Goal: Task Accomplishment & Management: Manage account settings

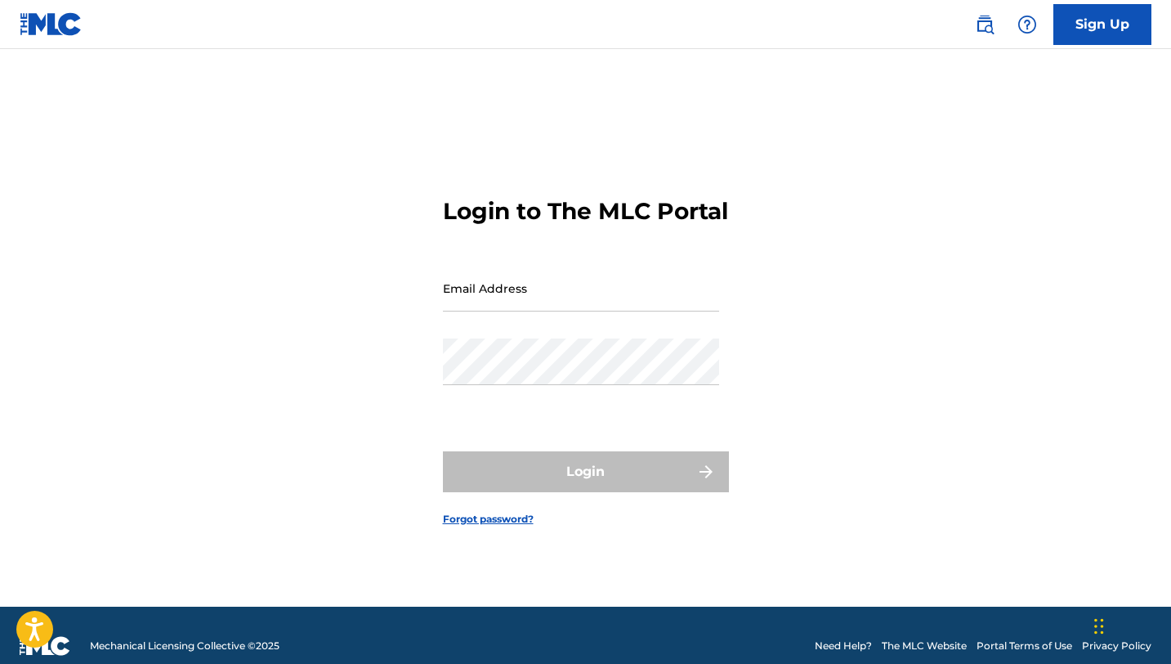
click at [597, 307] on input "Email Address" at bounding box center [581, 288] width 276 height 47
click at [767, 240] on div "Login to The MLC Portal Email Address Password Login Forgot password?" at bounding box center [586, 348] width 1144 height 517
click at [627, 307] on input "Email Address" at bounding box center [581, 288] width 276 height 47
click at [602, 405] on div "Password" at bounding box center [581, 375] width 276 height 74
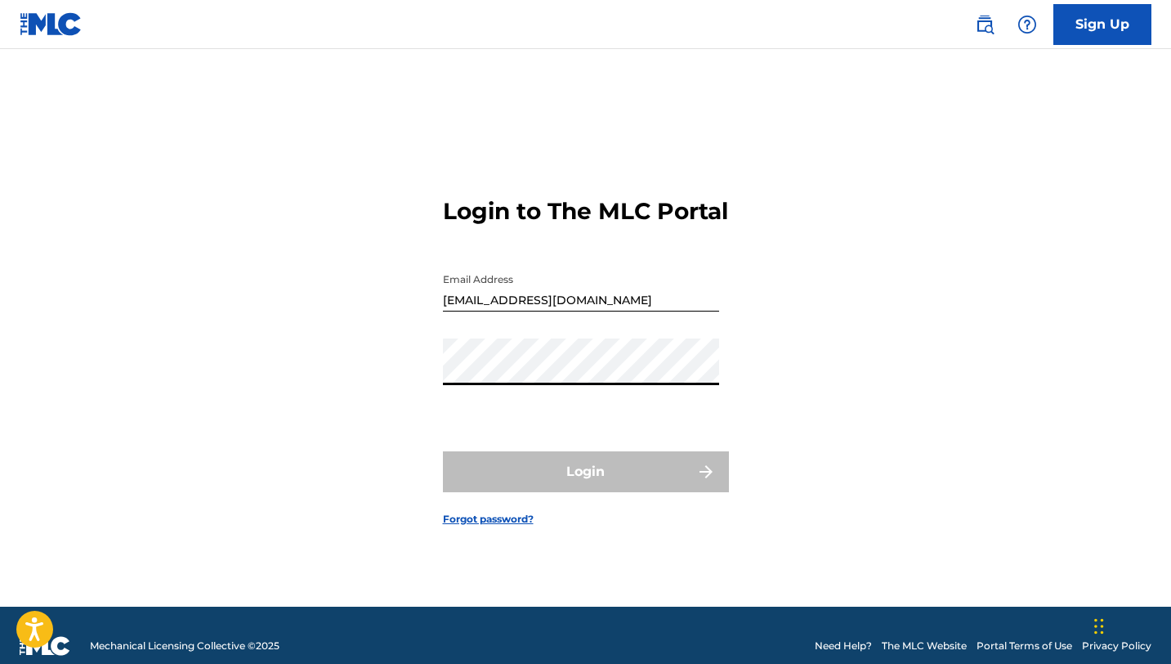
type input "[EMAIL_ADDRESS][DOMAIN_NAME]"
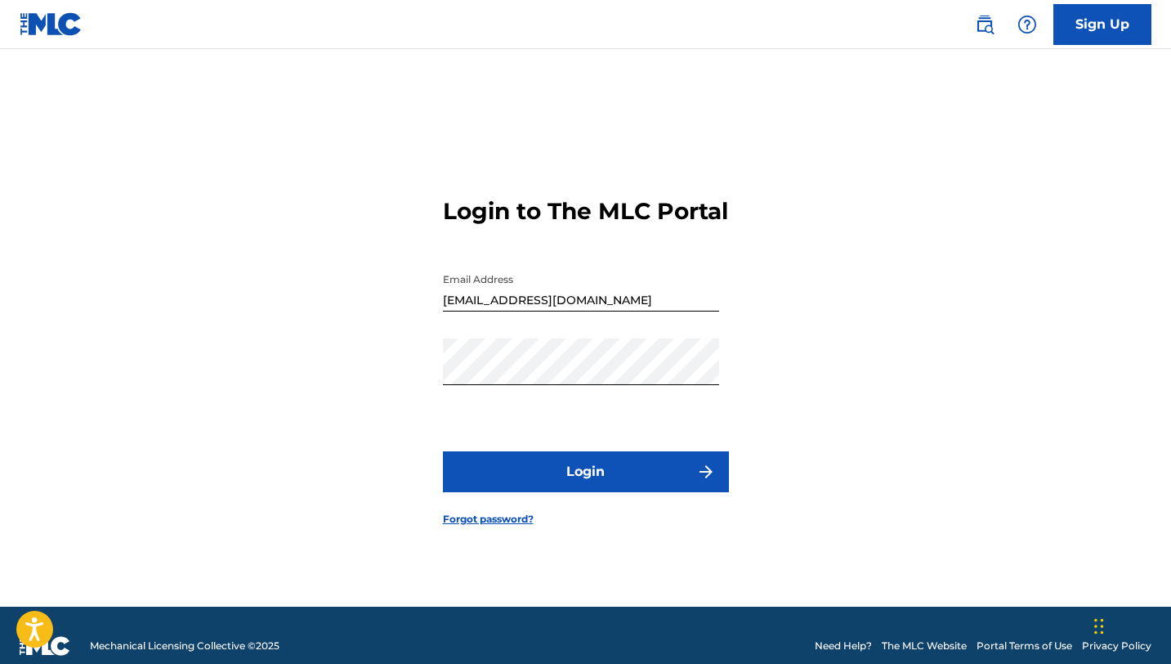
click at [586, 478] on button "Login" at bounding box center [586, 471] width 286 height 41
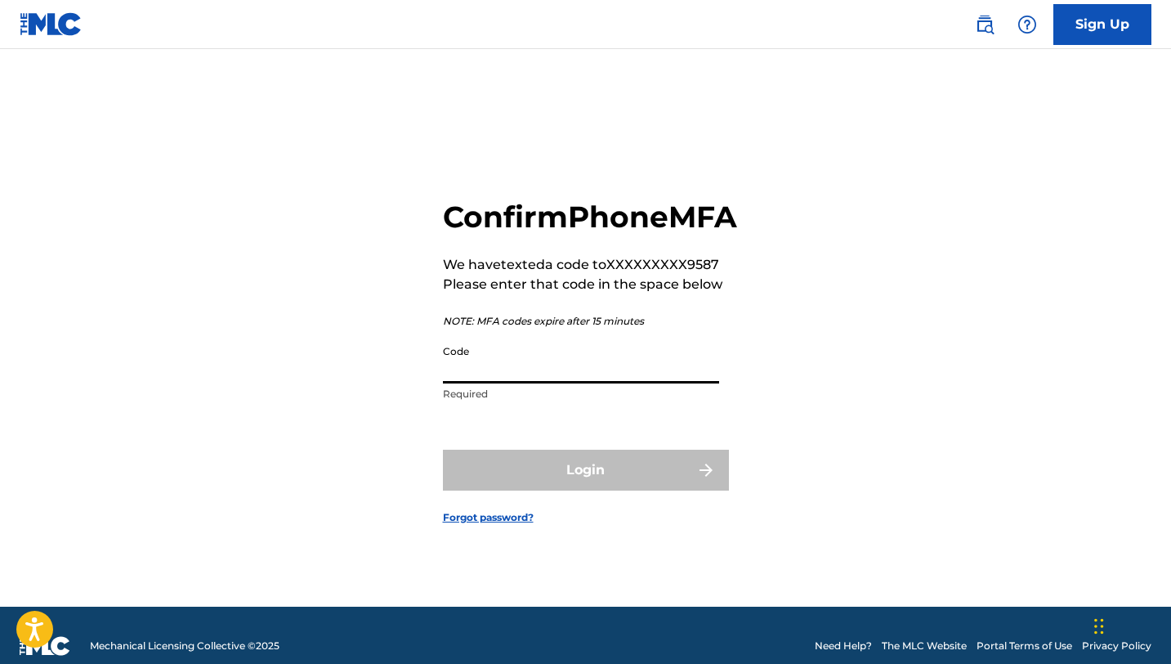
click at [469, 383] on input "Code" at bounding box center [581, 360] width 276 height 47
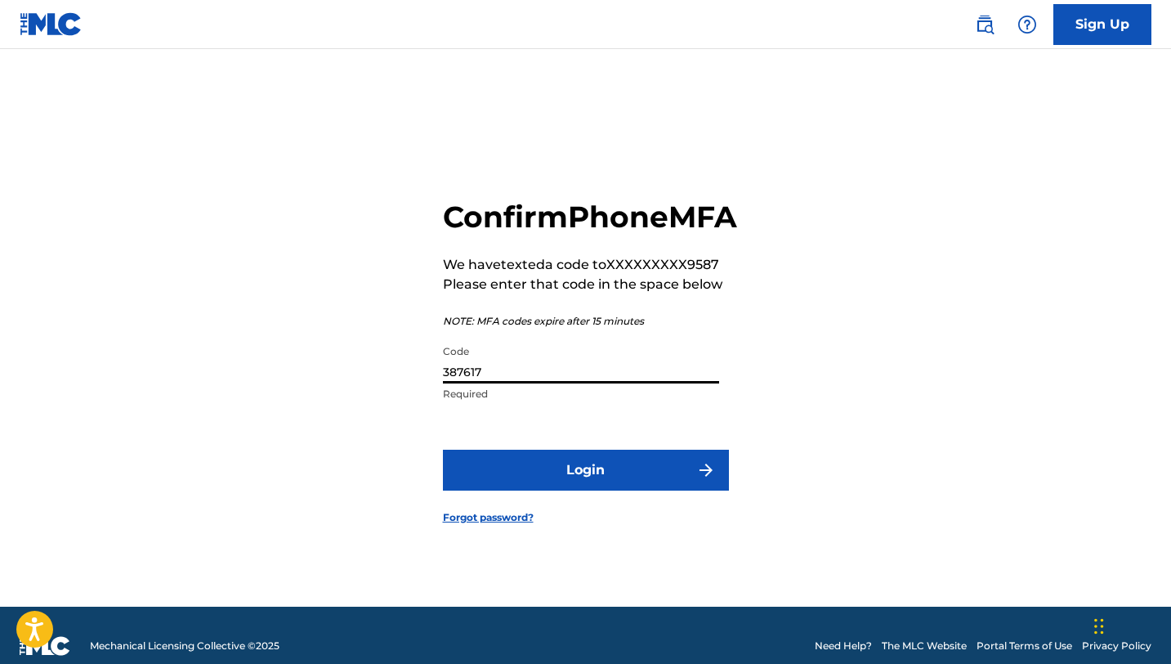
type input "387617"
click at [561, 490] on button "Login" at bounding box center [586, 470] width 286 height 41
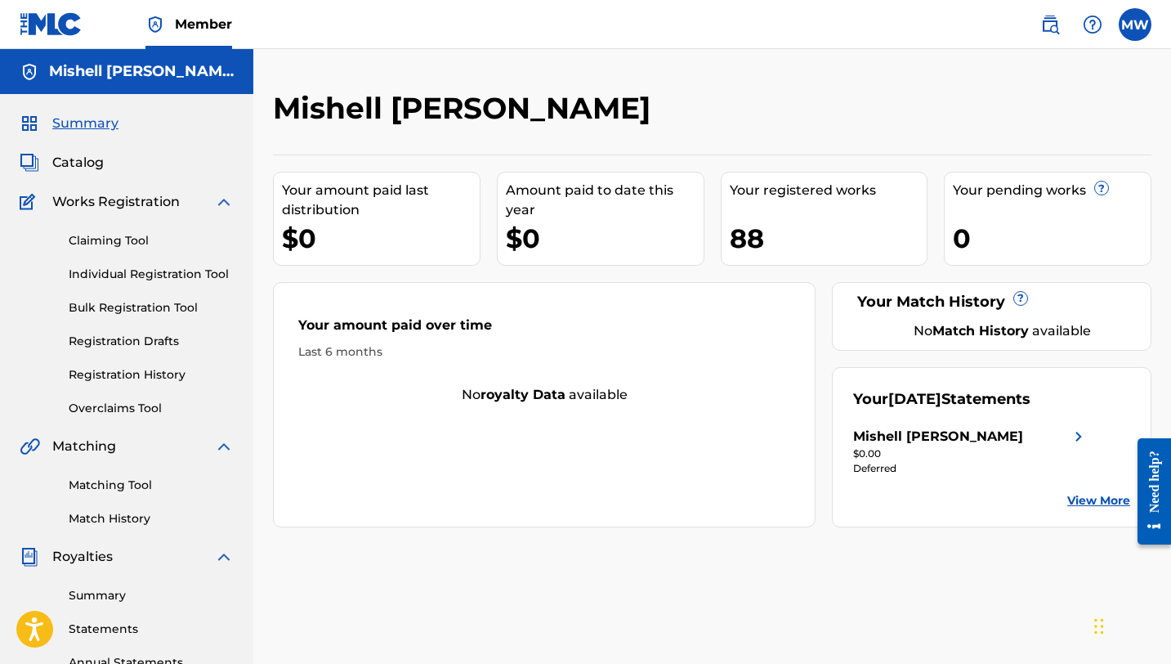
click at [160, 400] on link "Overclaims Tool" at bounding box center [151, 408] width 165 height 17
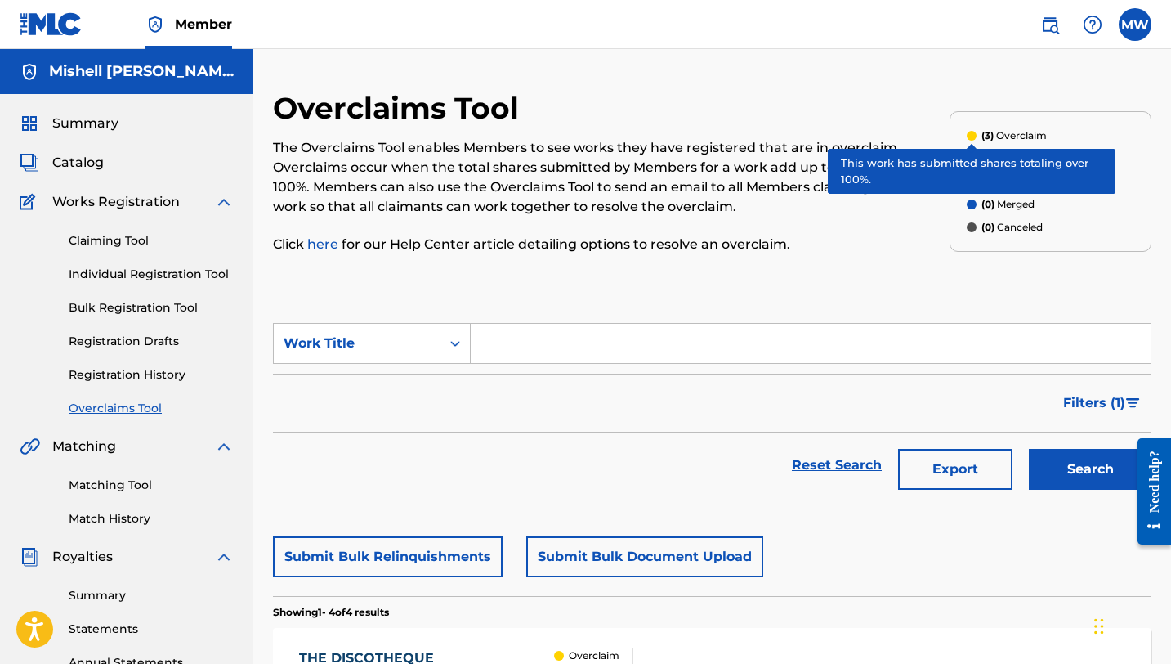
click at [973, 135] on div at bounding box center [972, 136] width 10 height 10
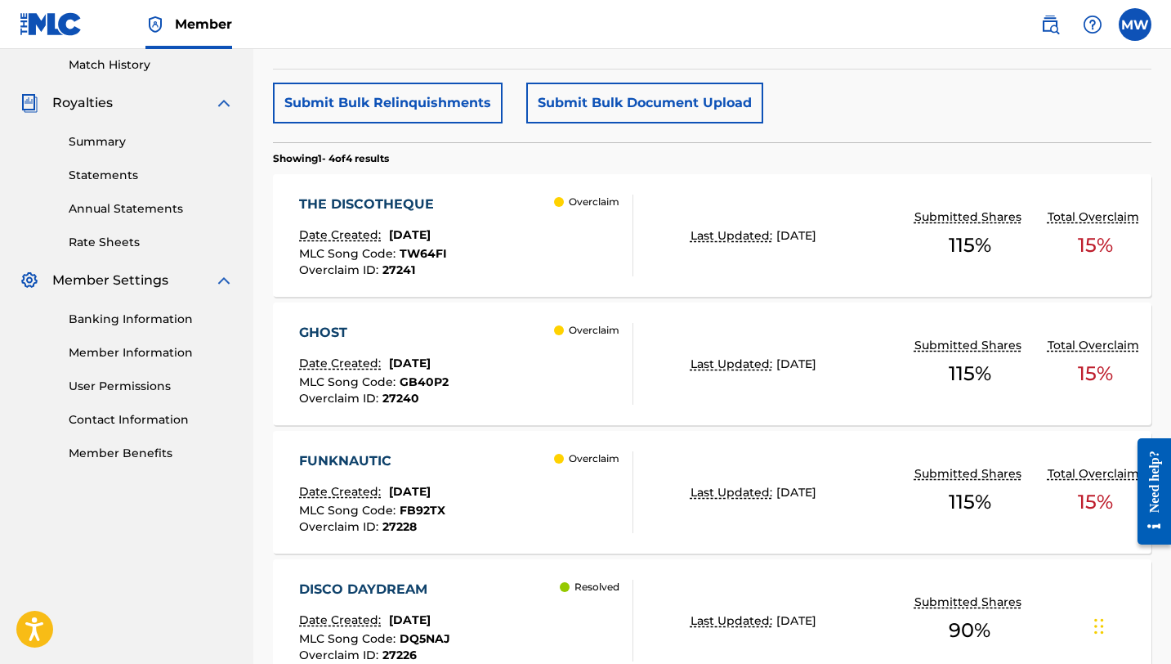
scroll to position [460, 0]
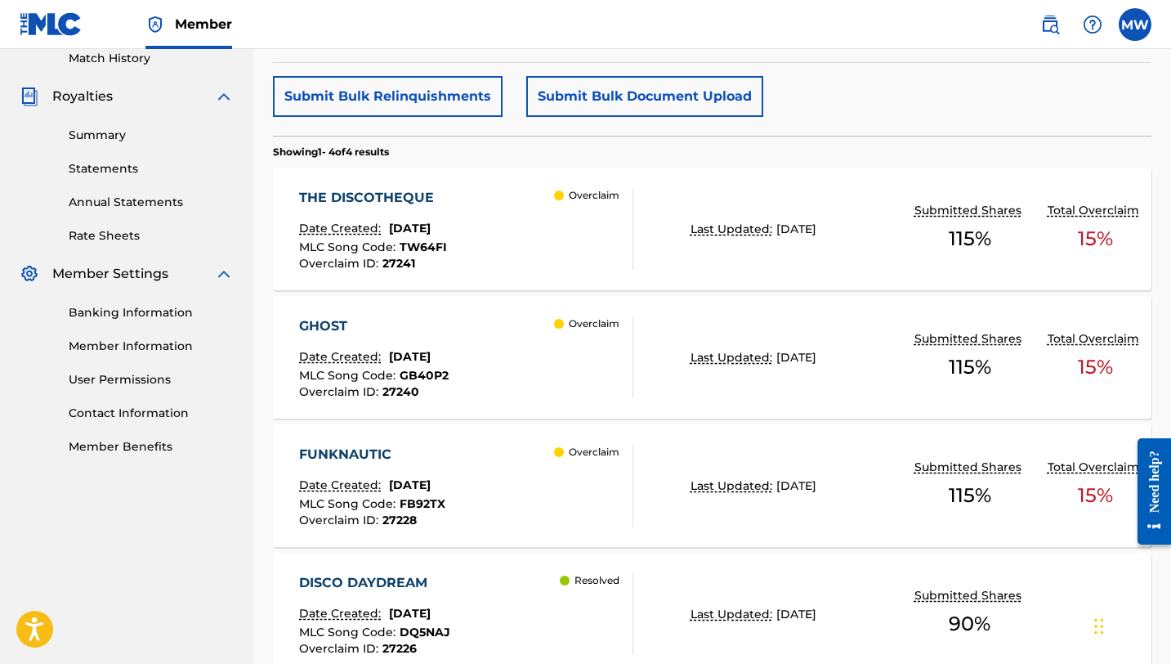
click at [415, 200] on div "THE DISCOTHEQUE" at bounding box center [373, 198] width 148 height 20
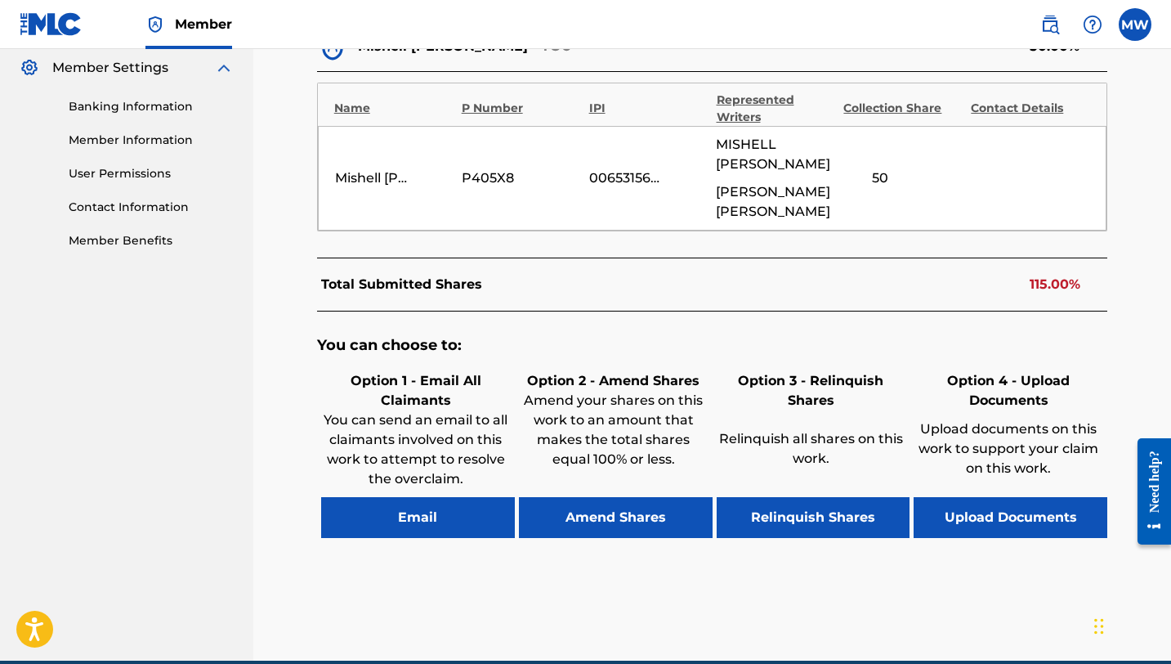
scroll to position [664, 0]
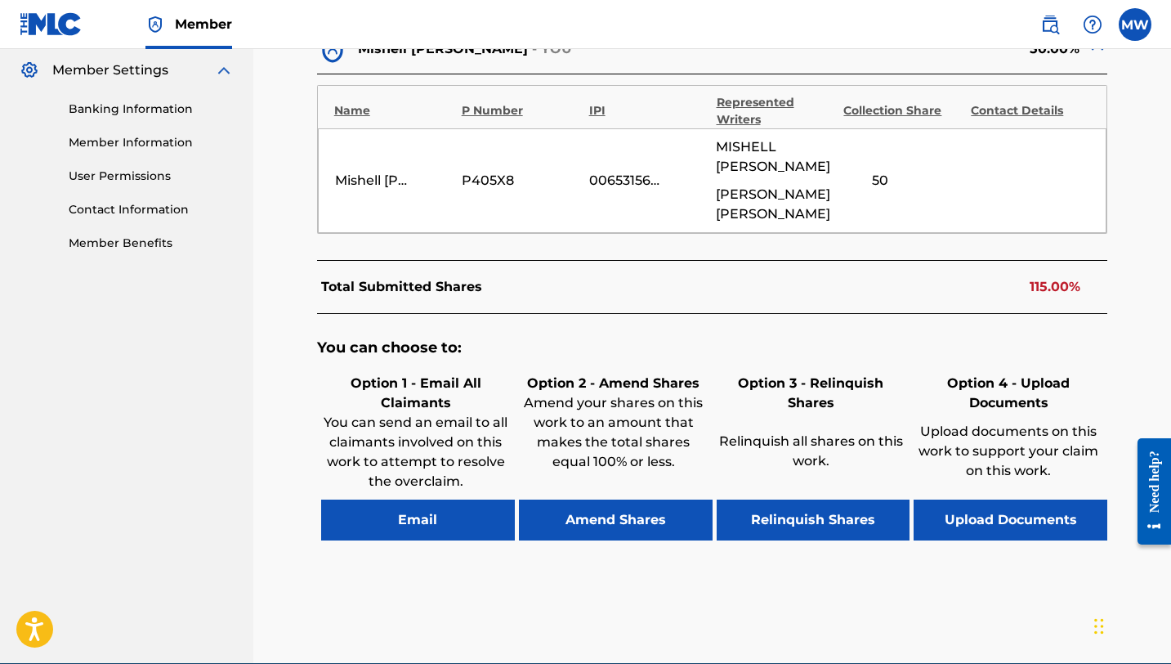
click at [629, 518] on button "Amend Shares" at bounding box center [616, 519] width 194 height 41
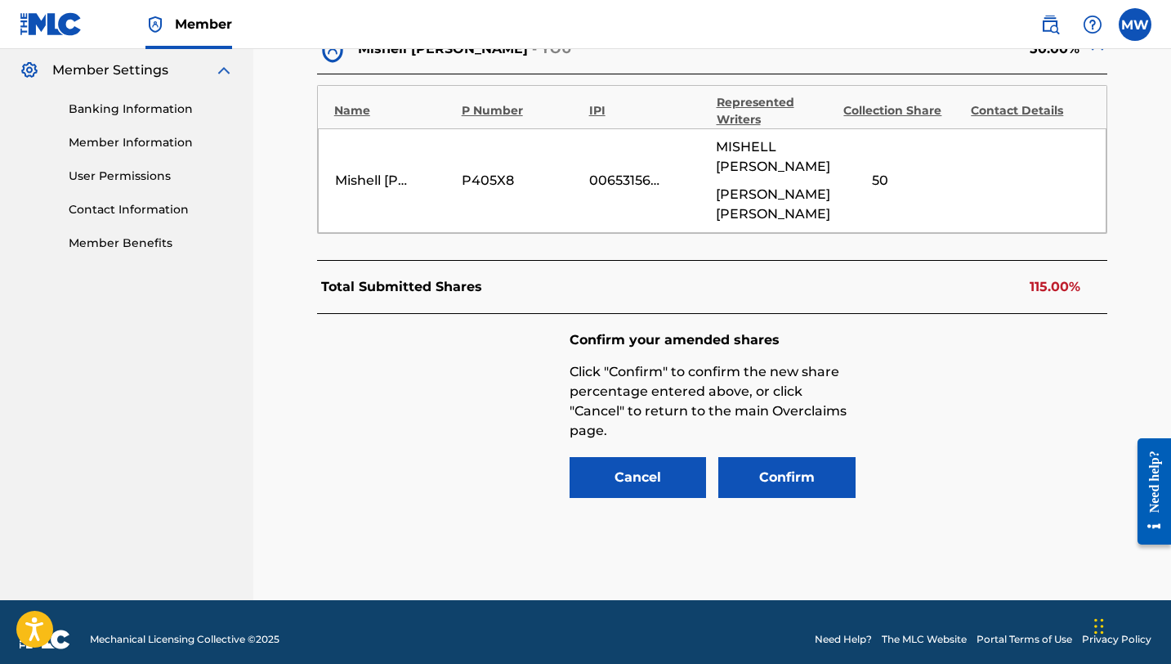
scroll to position [678, 0]
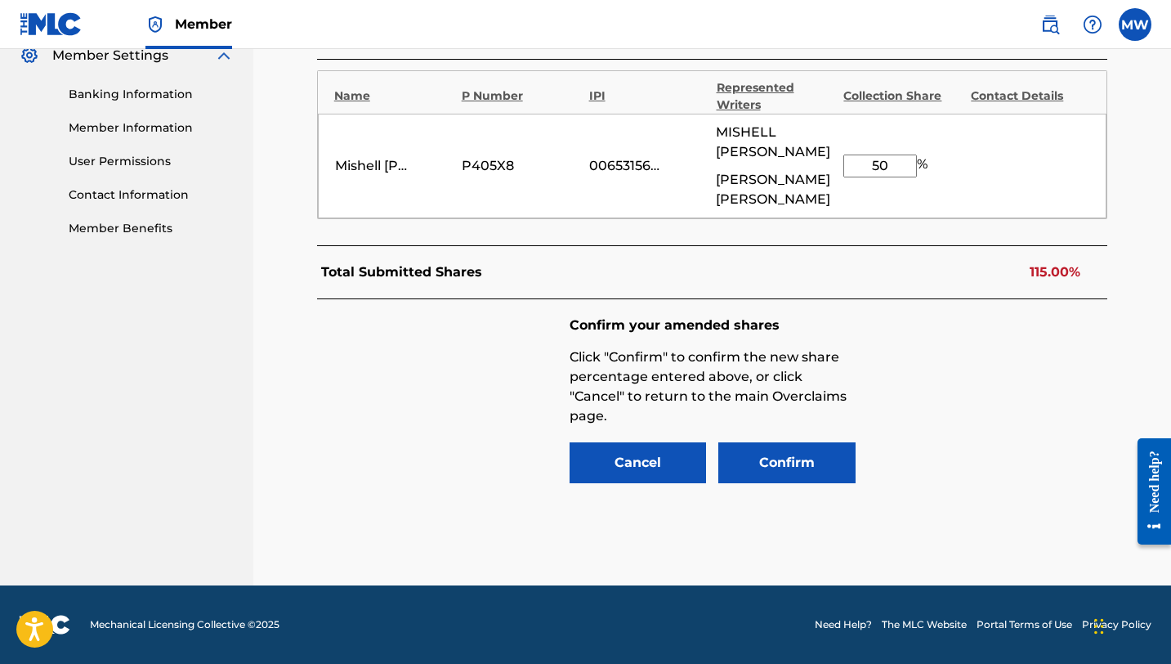
click at [895, 164] on input "50" at bounding box center [881, 165] width 74 height 23
click at [998, 181] on div "Mishell [PERSON_NAME] P405X8 00653156058 [PERSON_NAME] [PERSON_NAME] [PERSON_NA…" at bounding box center [713, 166] width 790 height 105
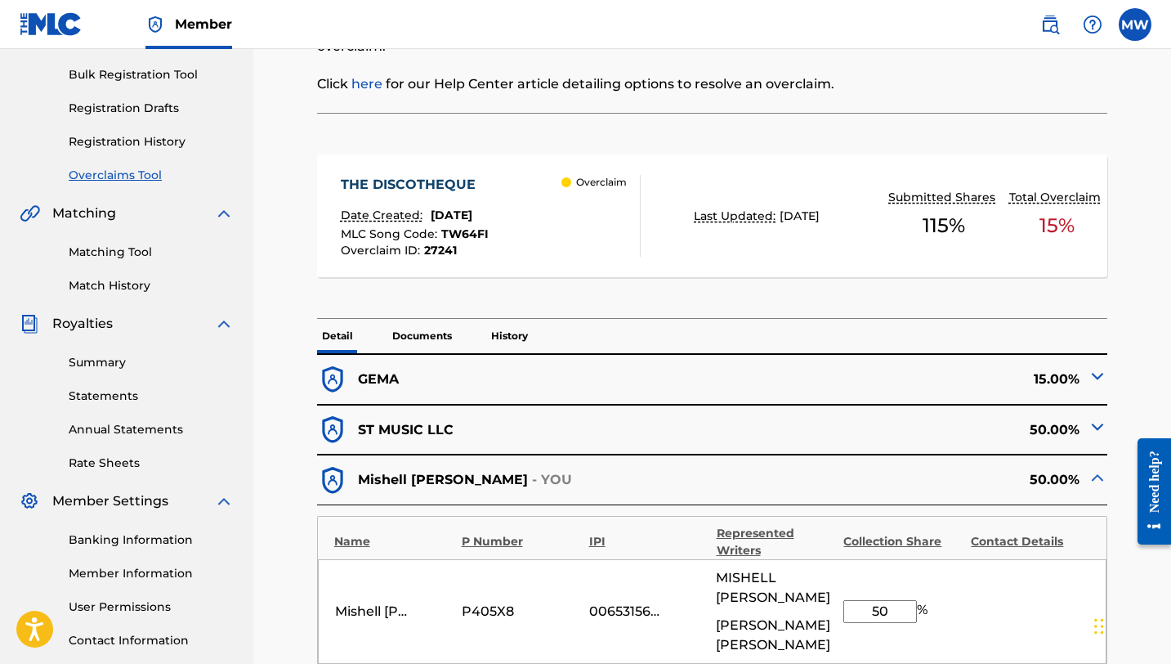
scroll to position [235, 0]
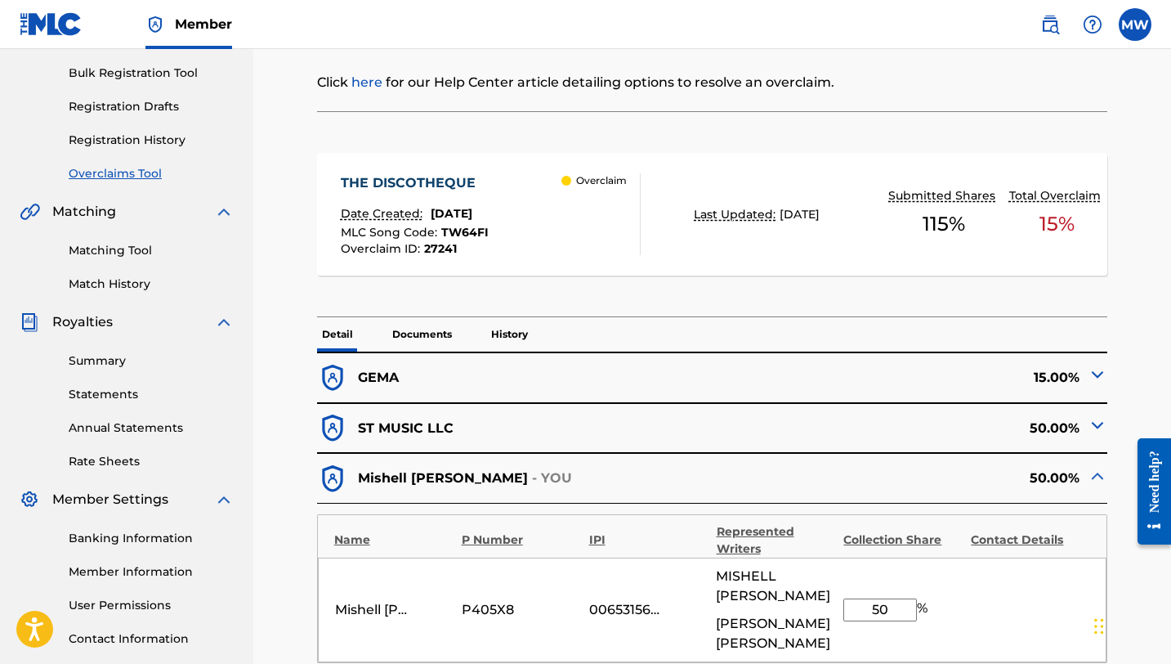
click at [1094, 375] on img at bounding box center [1098, 375] width 20 height 20
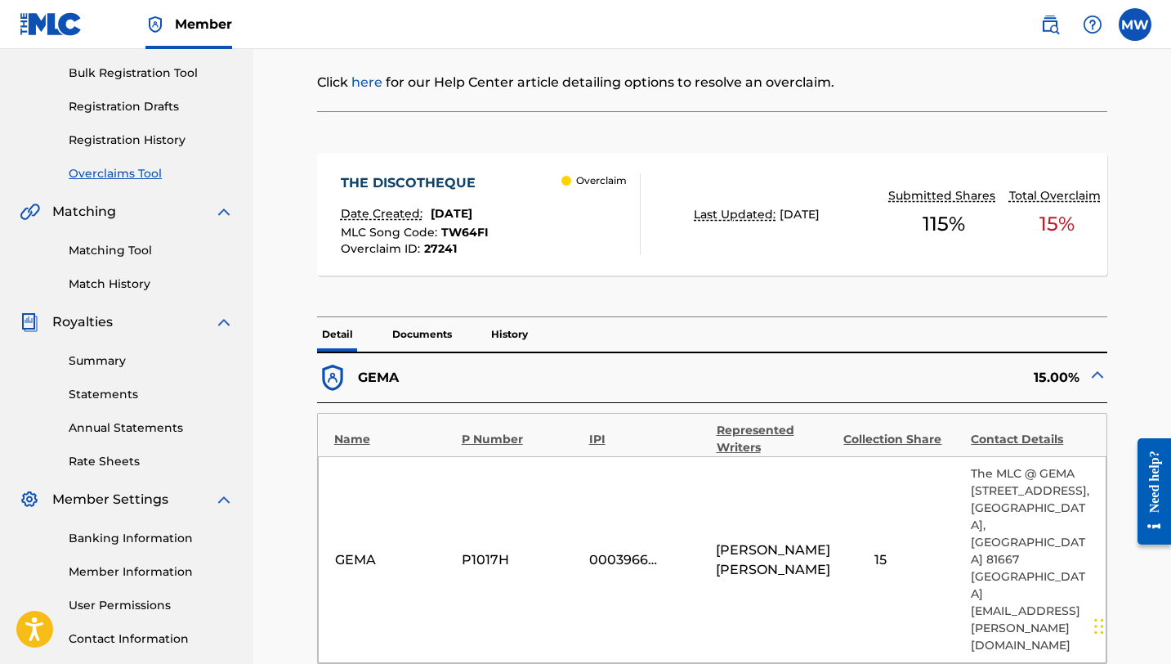
click at [1088, 371] on img at bounding box center [1098, 375] width 20 height 20
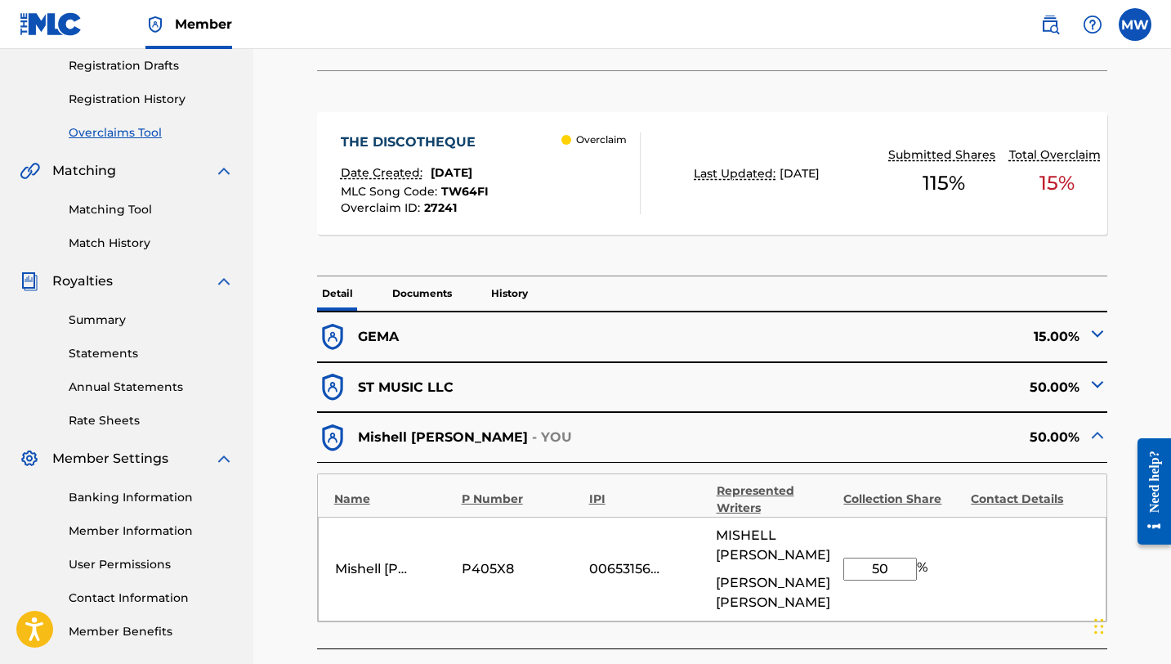
scroll to position [278, 0]
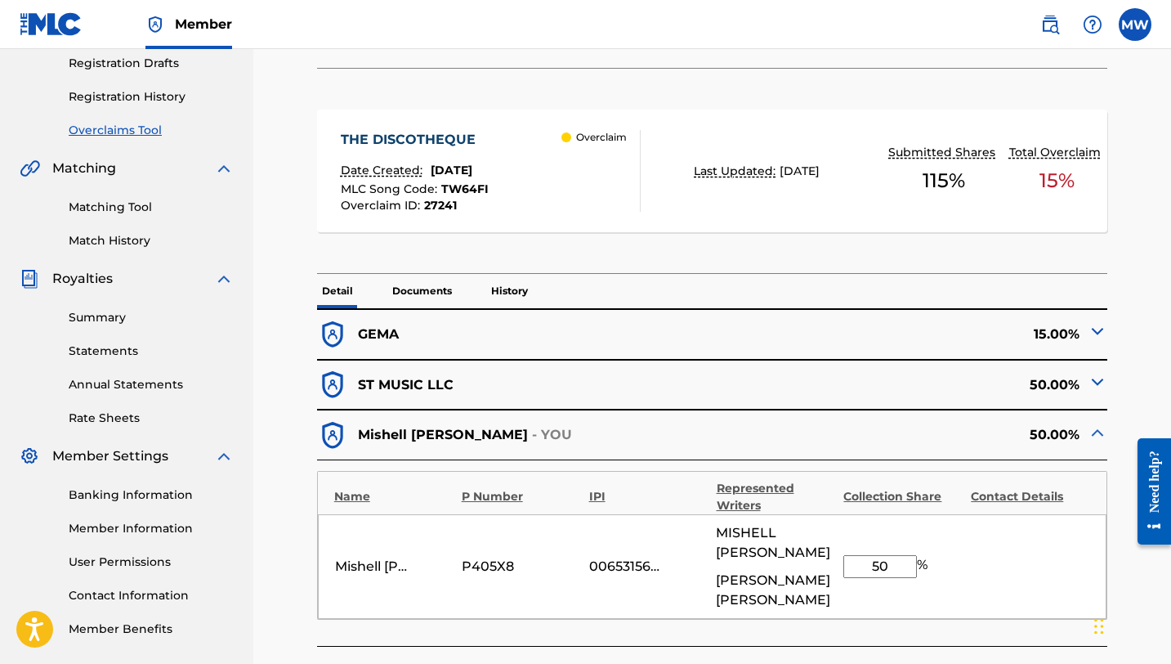
click at [899, 562] on input "50" at bounding box center [881, 566] width 74 height 23
type input "5"
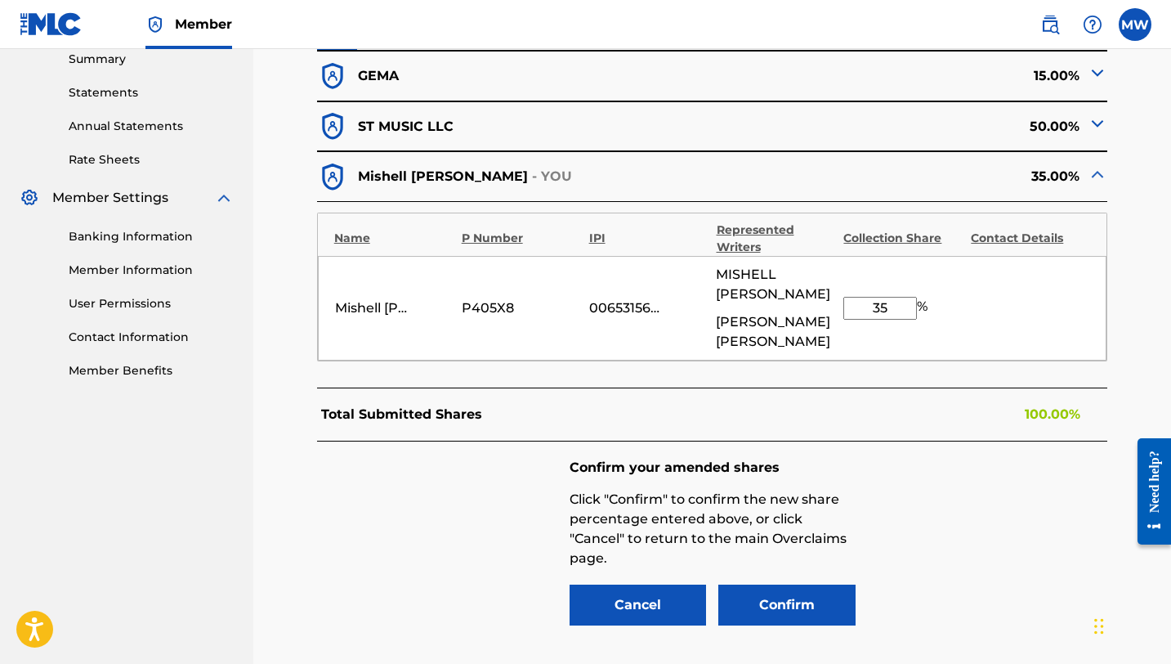
scroll to position [539, 0]
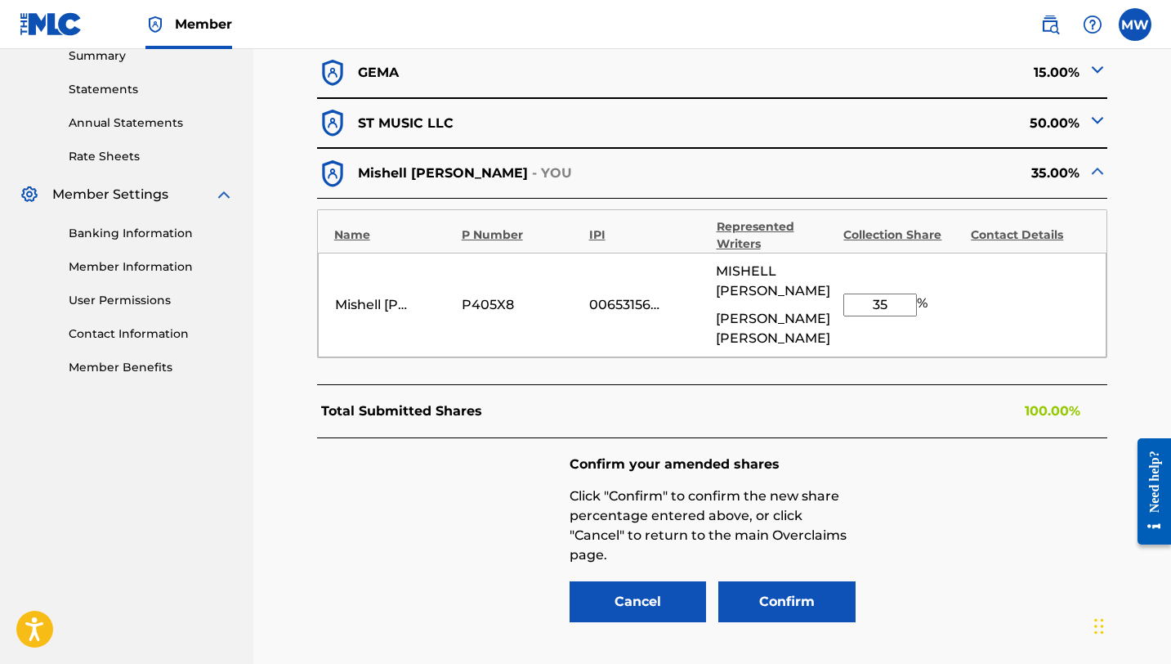
type input "35"
click at [804, 593] on button "Confirm" at bounding box center [786, 601] width 137 height 41
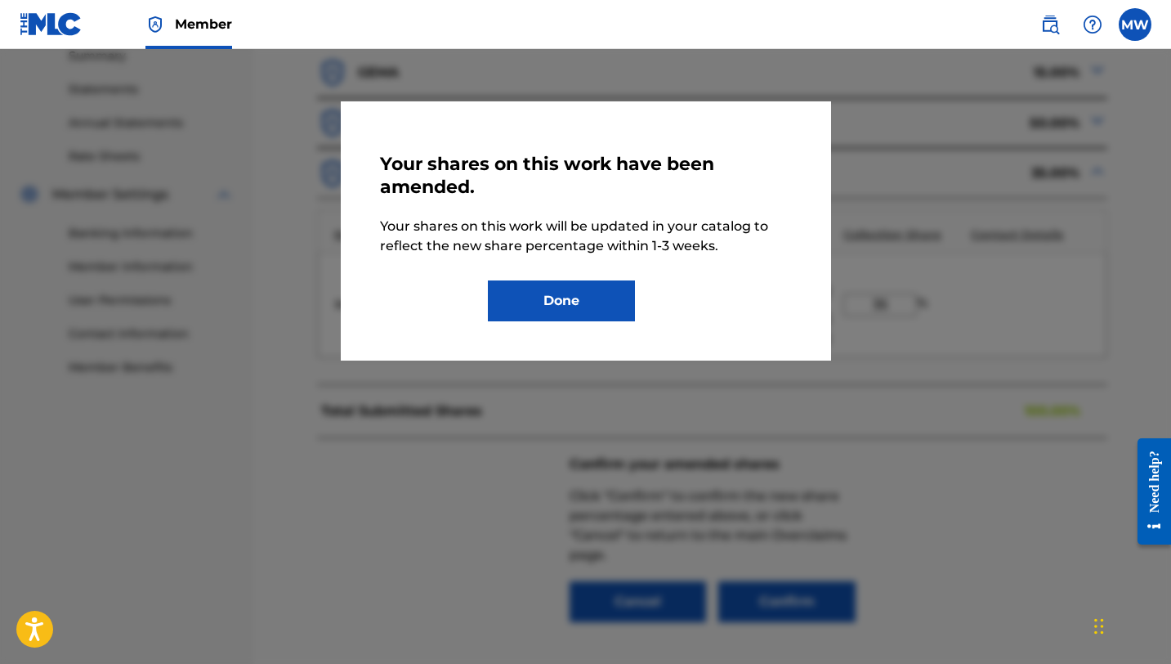
click at [584, 310] on button "Done" at bounding box center [561, 300] width 147 height 41
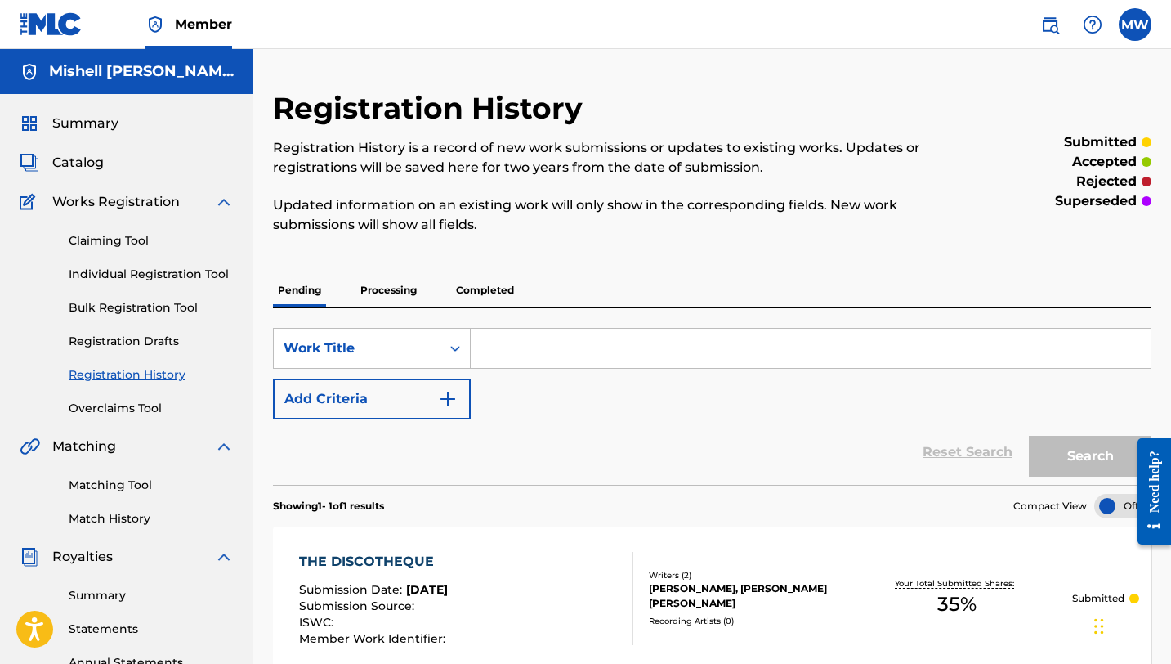
click at [99, 128] on span "Summary" at bounding box center [85, 124] width 66 height 20
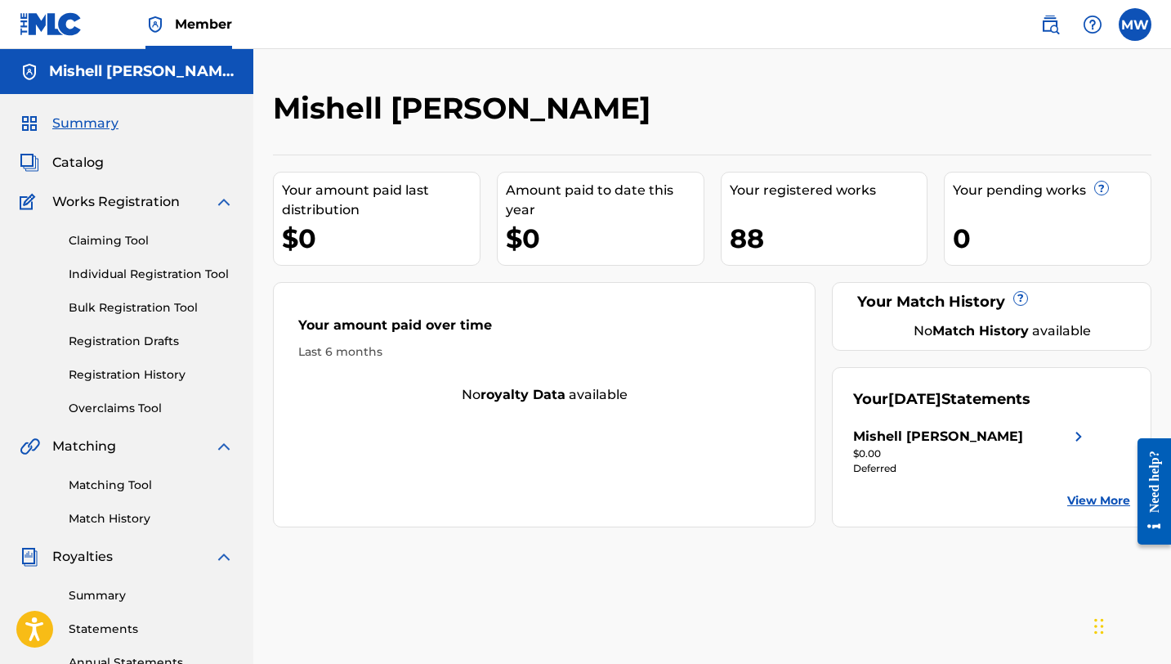
click at [117, 403] on link "Overclaims Tool" at bounding box center [151, 408] width 165 height 17
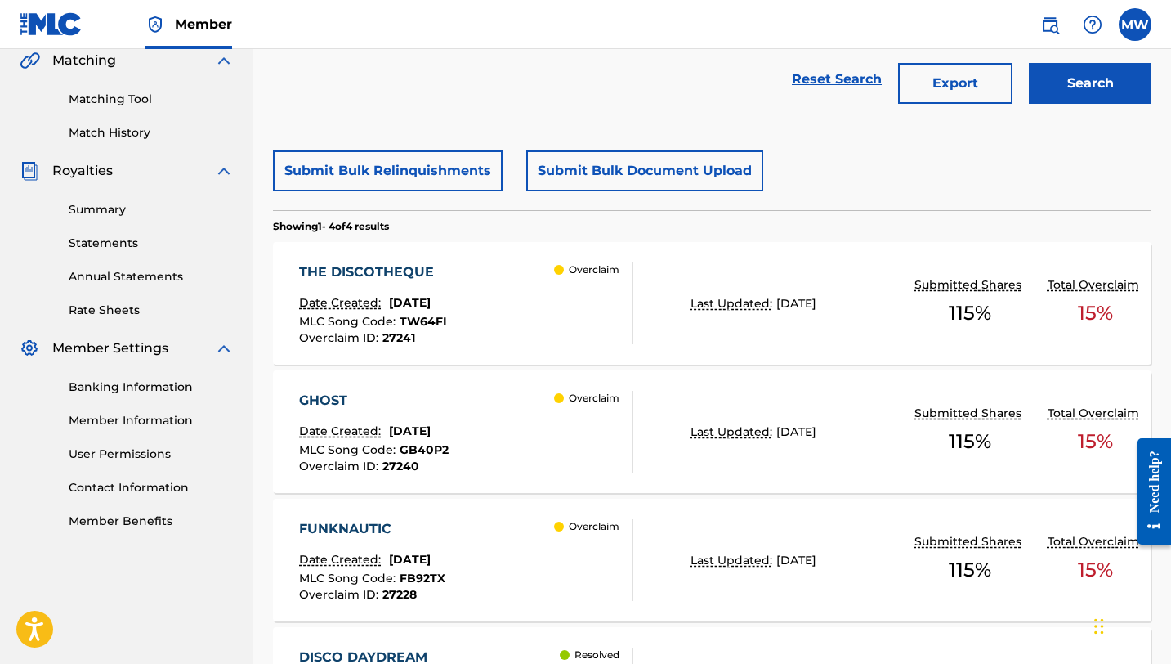
scroll to position [398, 0]
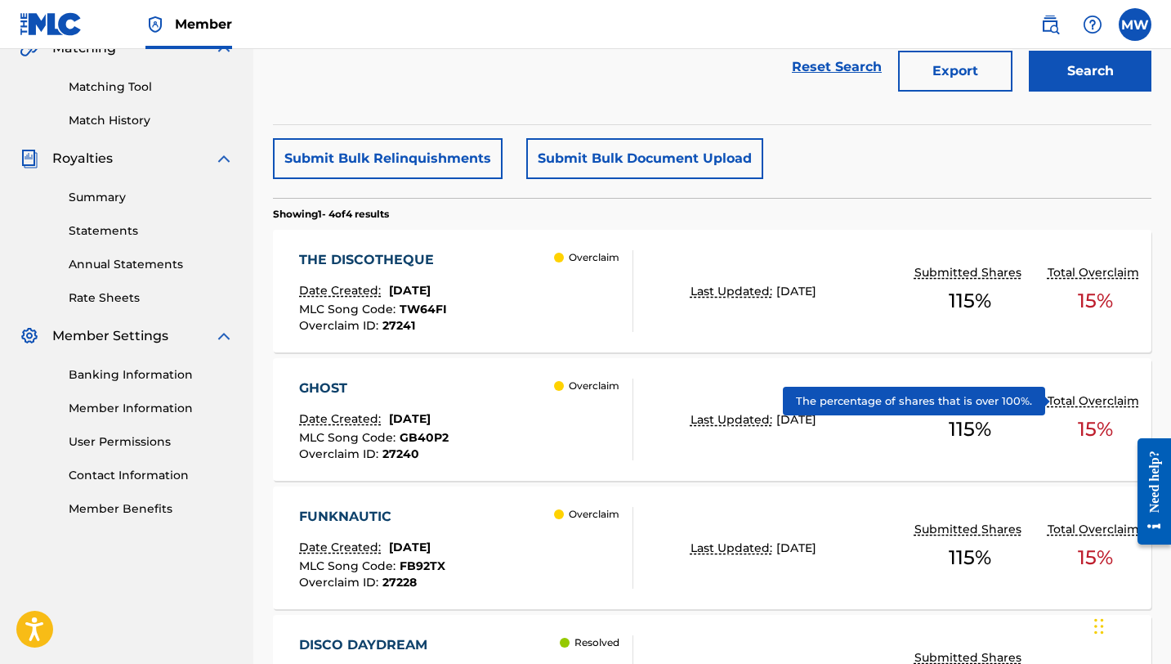
click at [1079, 405] on p "Total Overclaim" at bounding box center [1096, 400] width 96 height 17
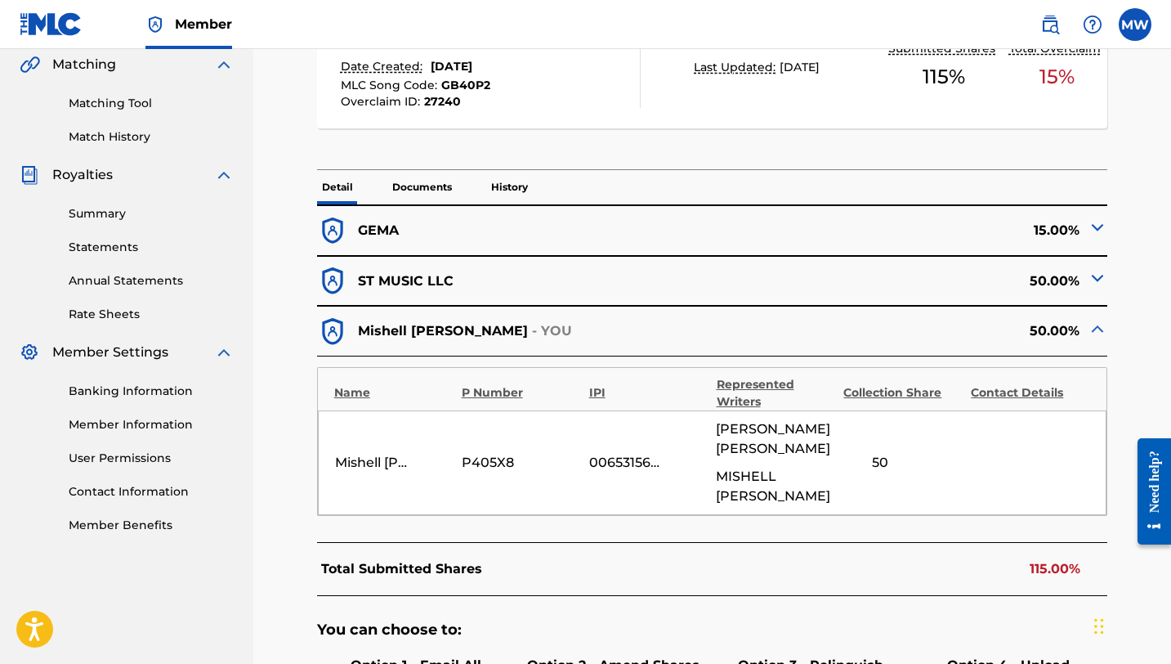
scroll to position [385, 0]
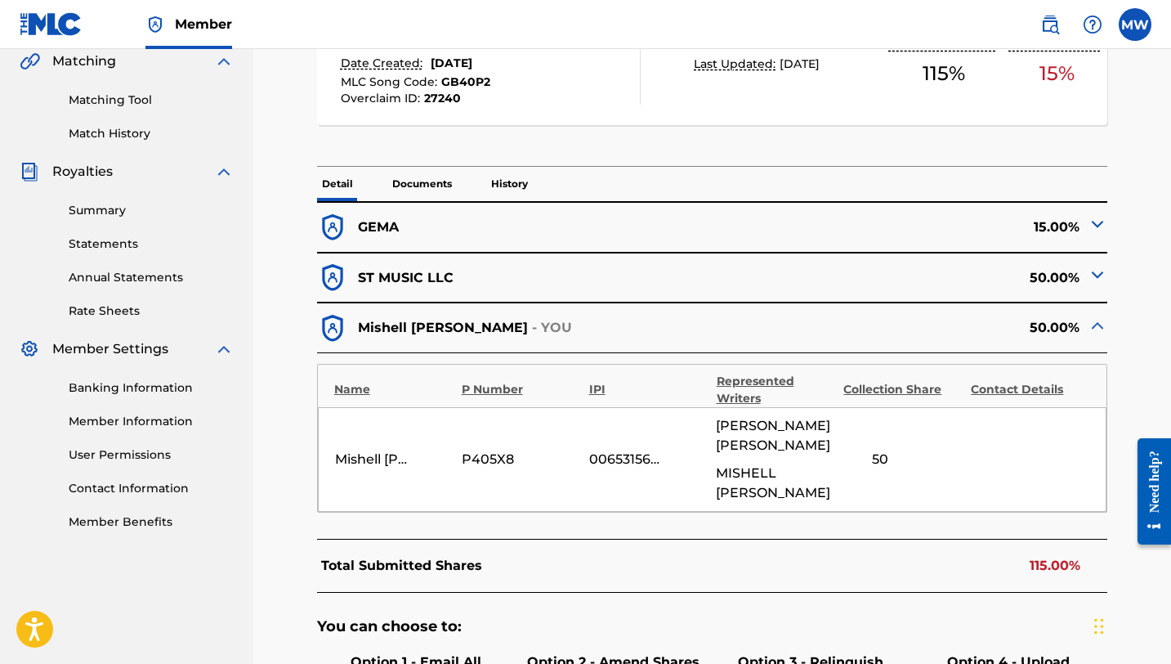
click at [1094, 320] on img at bounding box center [1098, 326] width 20 height 20
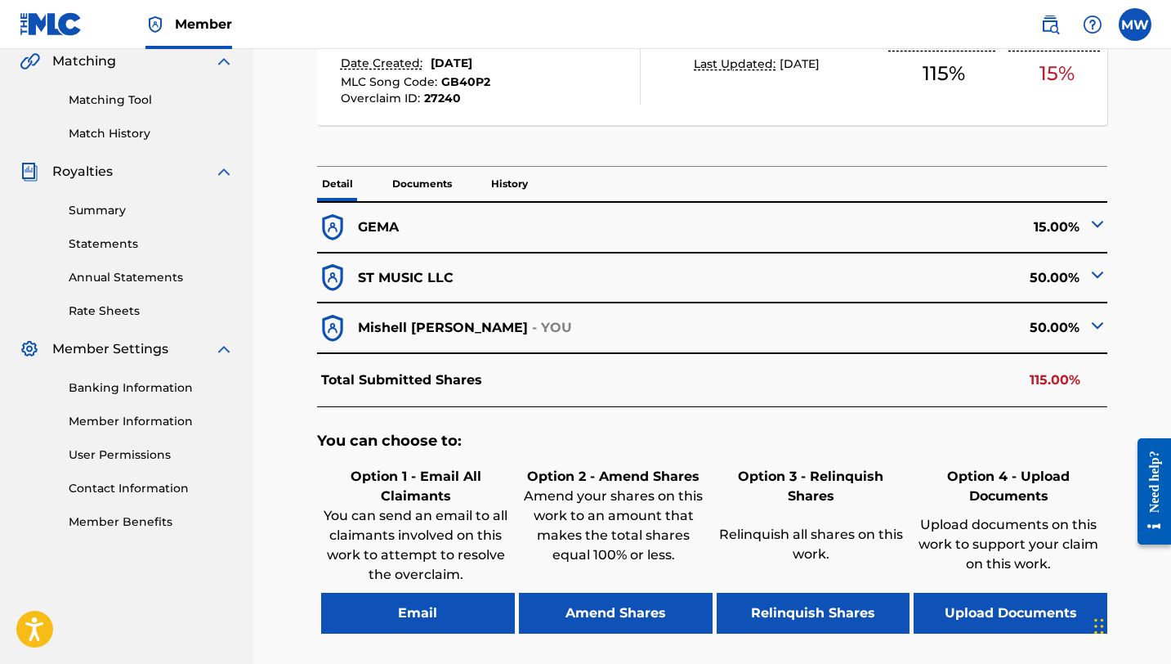
click at [638, 609] on button "Amend Shares" at bounding box center [616, 613] width 194 height 41
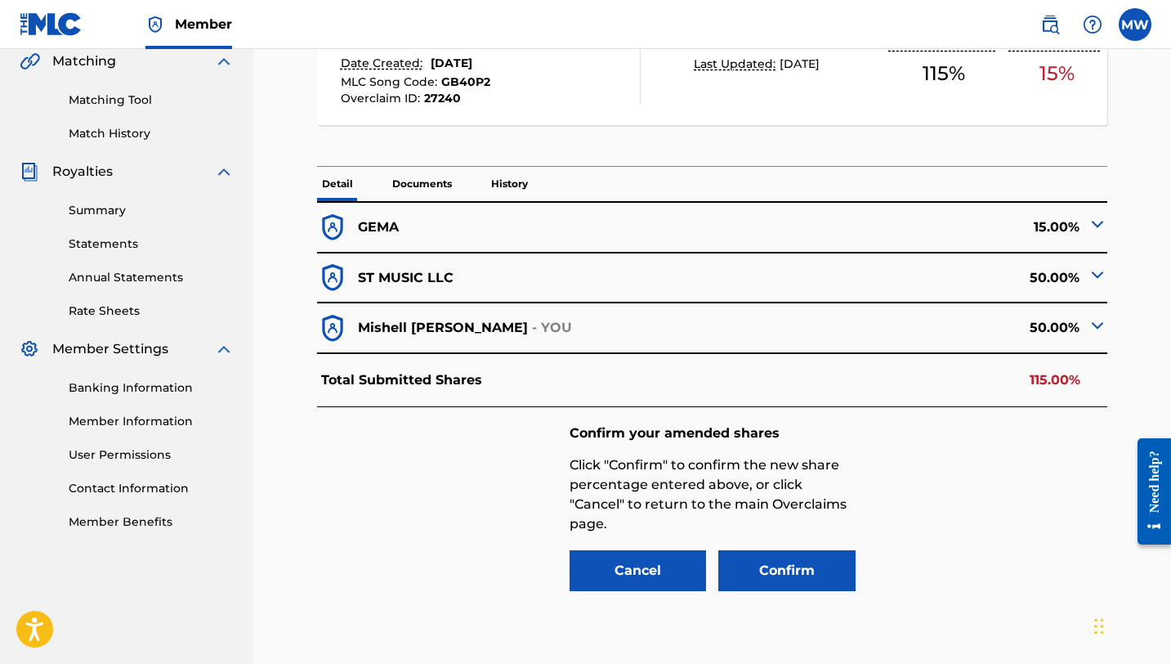
scroll to position [493, 0]
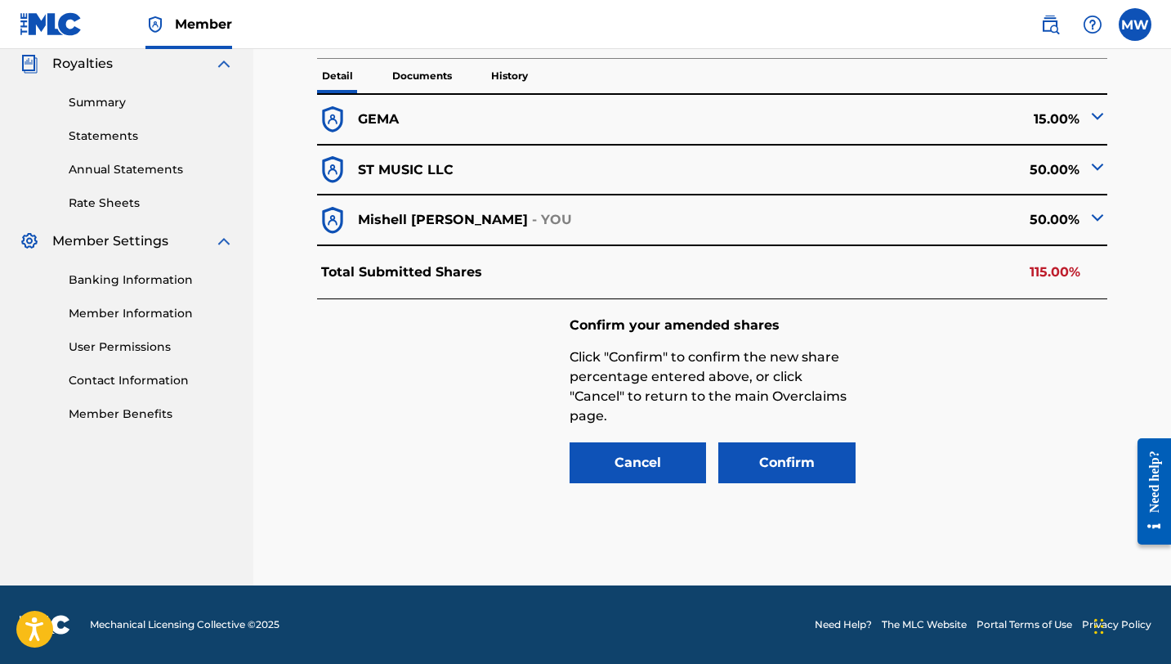
click at [810, 451] on button "Confirm" at bounding box center [786, 462] width 137 height 41
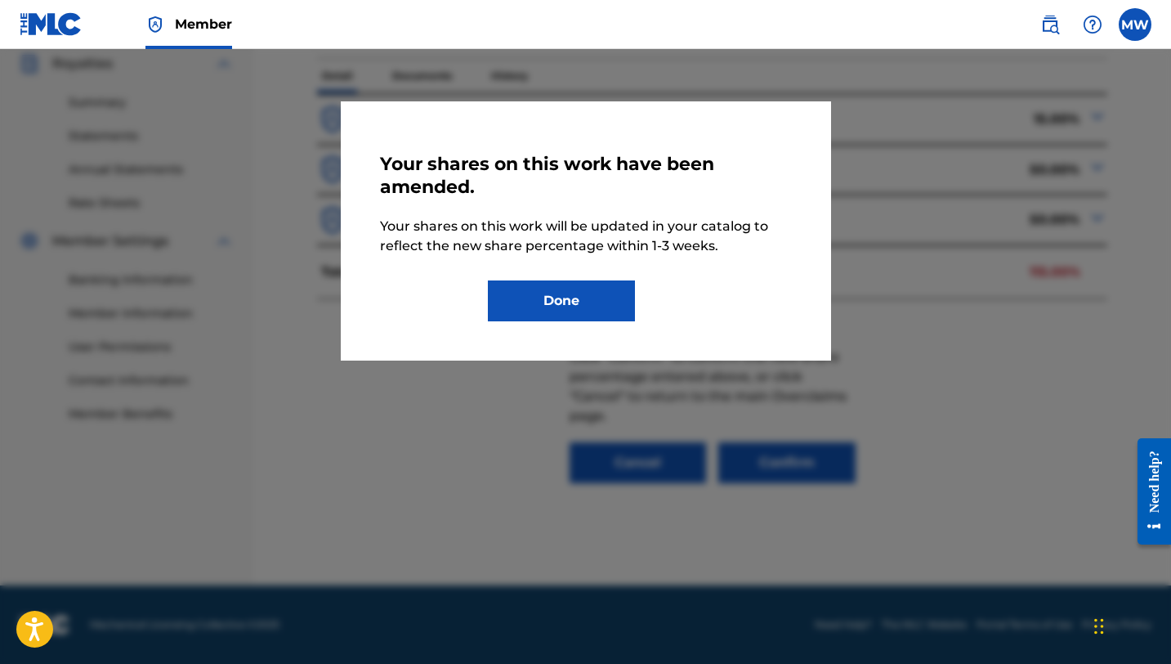
click at [617, 319] on button "Done" at bounding box center [561, 300] width 147 height 41
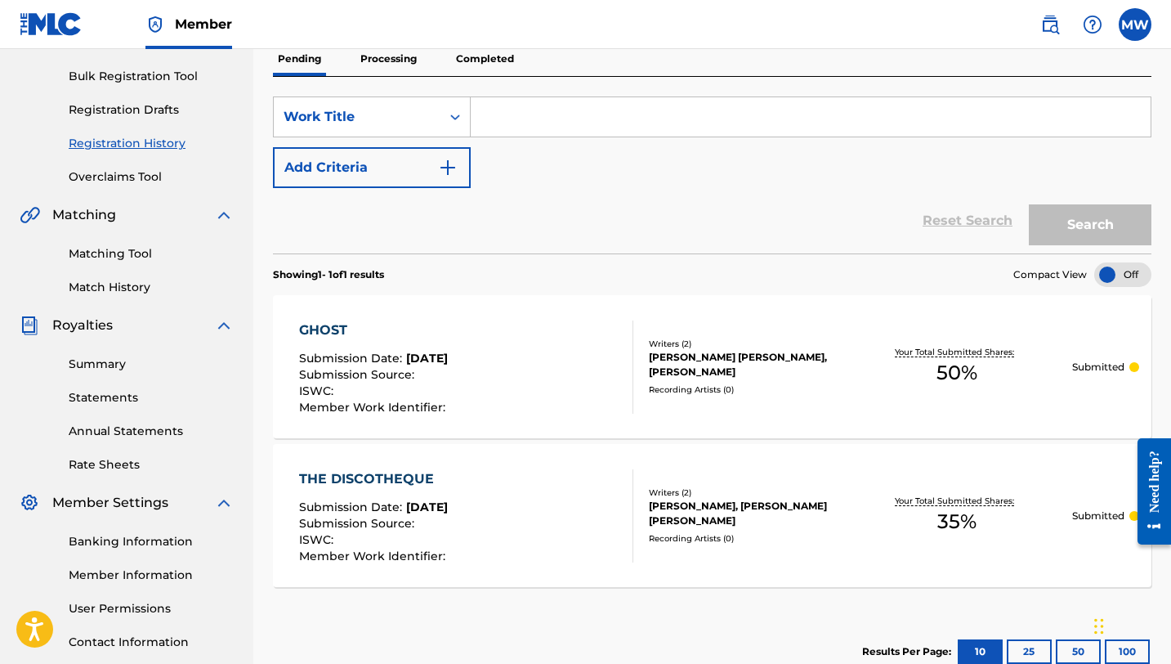
scroll to position [236, 0]
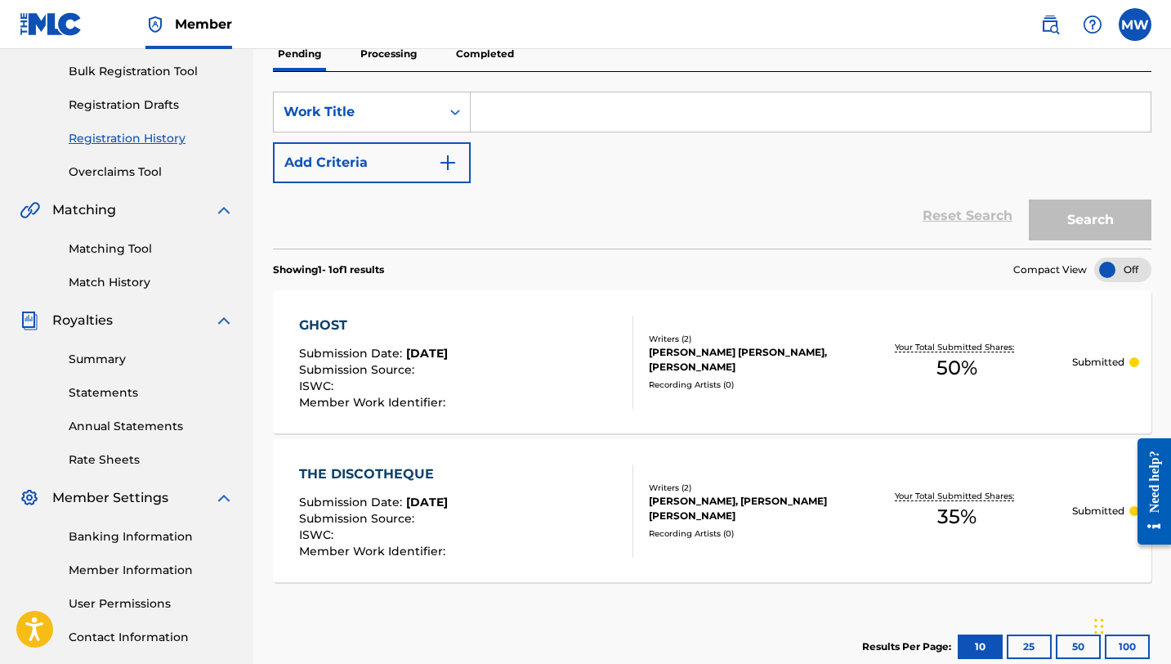
click at [1081, 361] on p "Submitted" at bounding box center [1098, 362] width 52 height 15
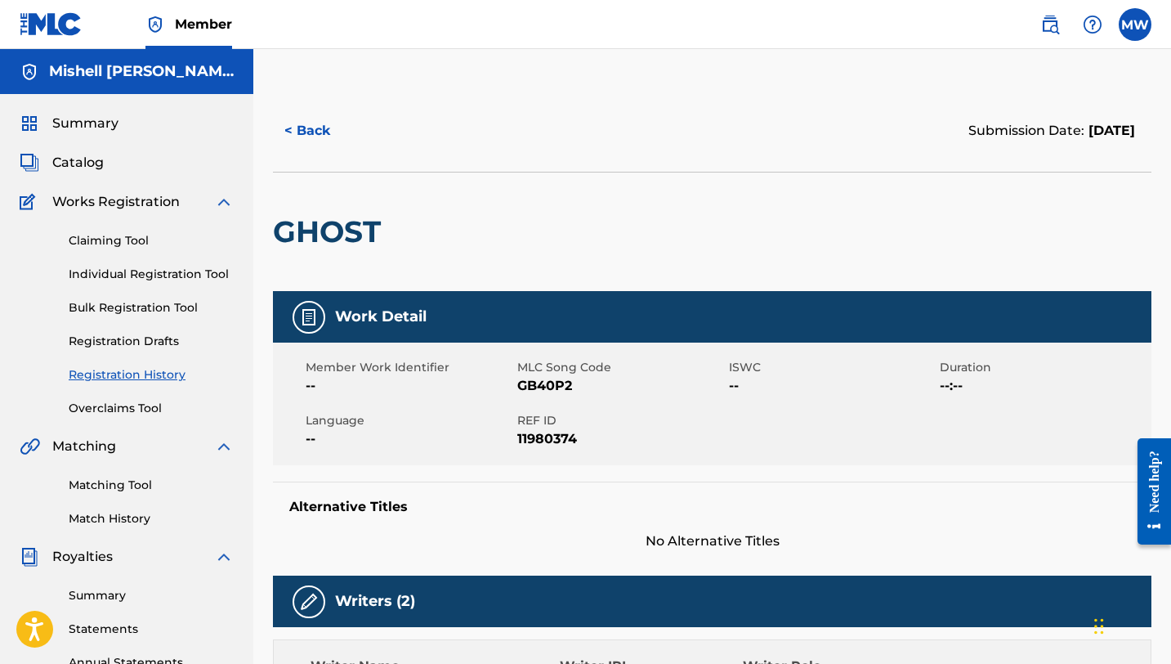
click at [304, 134] on button "< Back" at bounding box center [322, 130] width 98 height 41
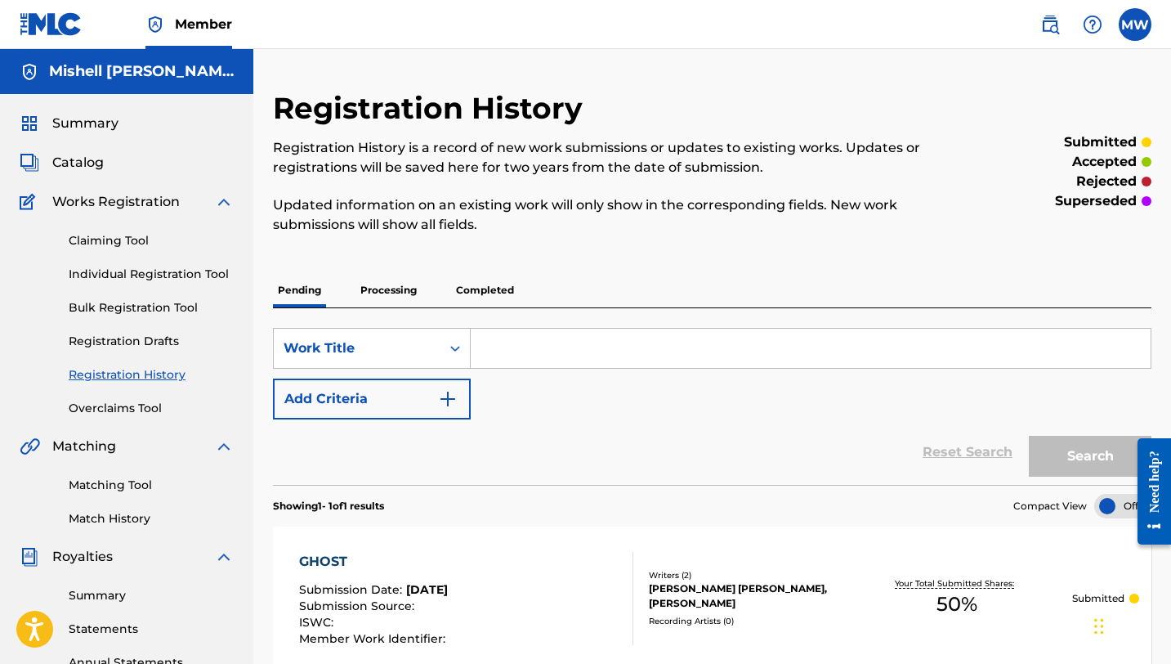
scroll to position [236, 0]
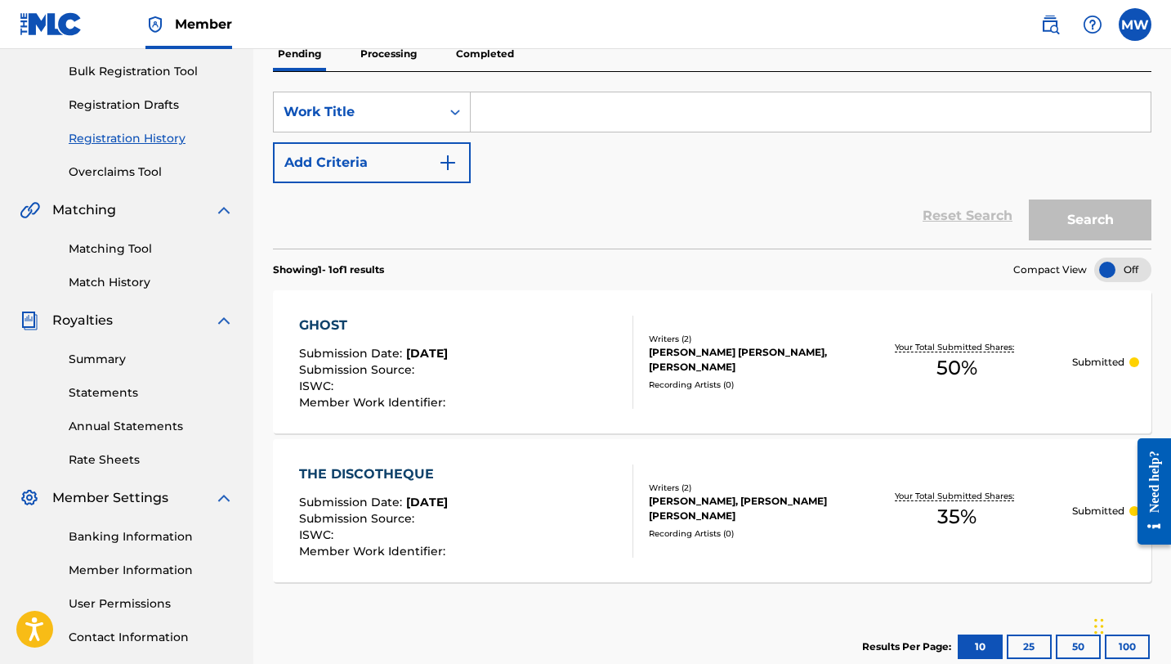
click at [143, 162] on div "Claiming Tool Individual Registration Tool Bulk Registration Tool Registration …" at bounding box center [127, 77] width 214 height 205
click at [142, 170] on link "Overclaims Tool" at bounding box center [151, 171] width 165 height 17
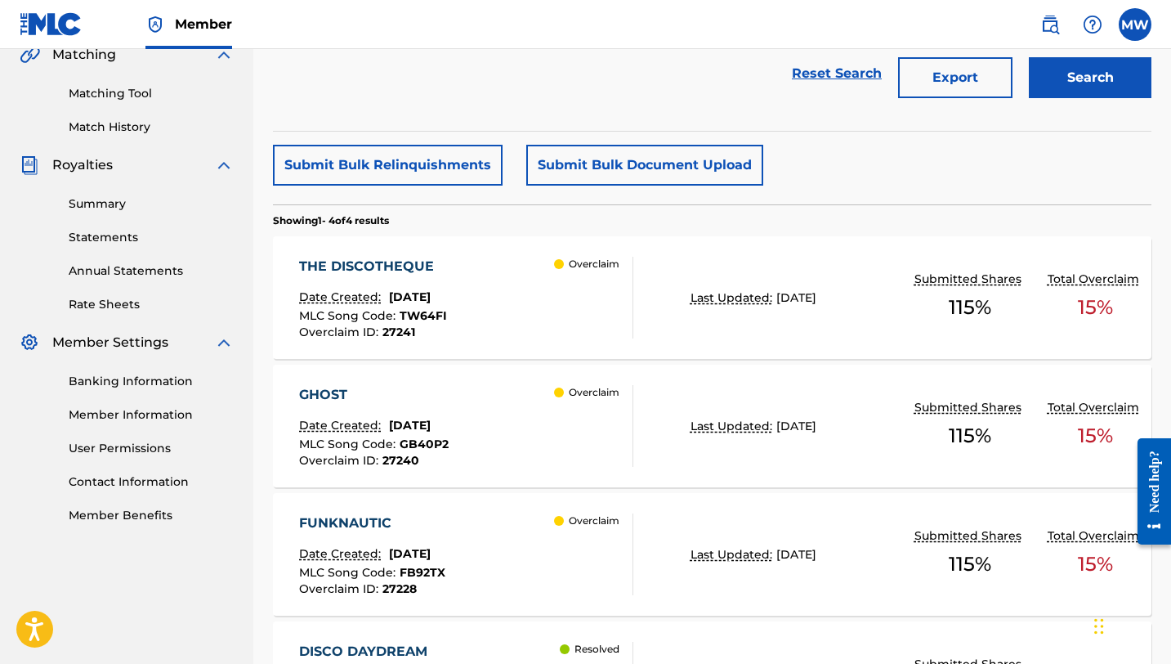
scroll to position [397, 0]
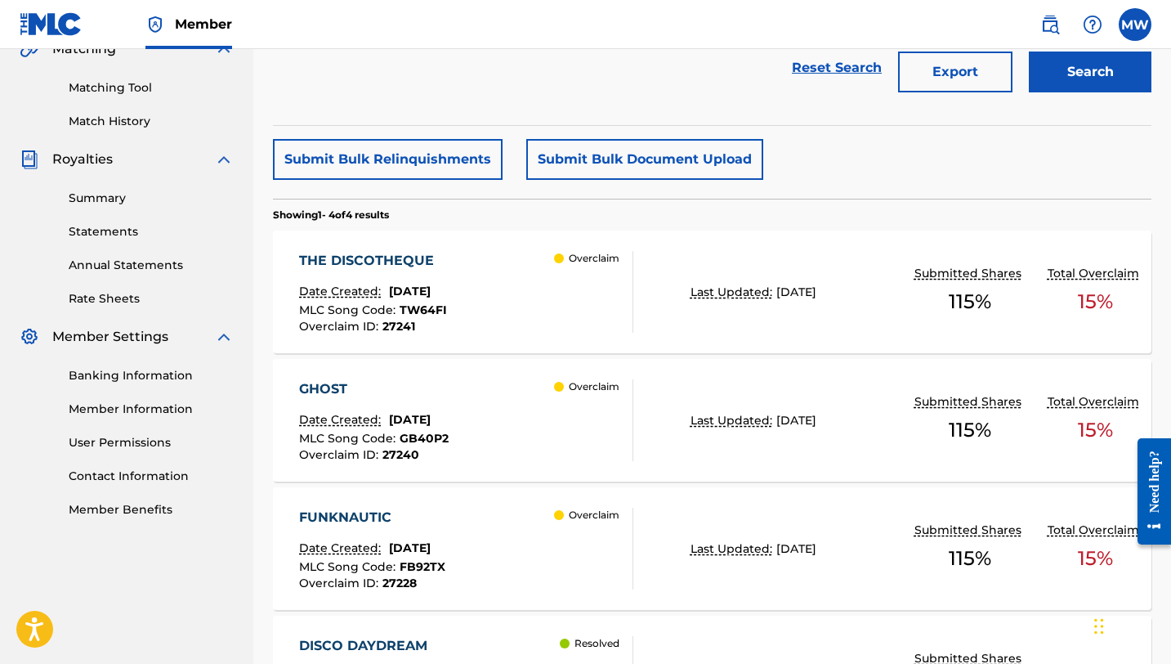
click at [1080, 429] on span "15 %" at bounding box center [1095, 429] width 35 height 29
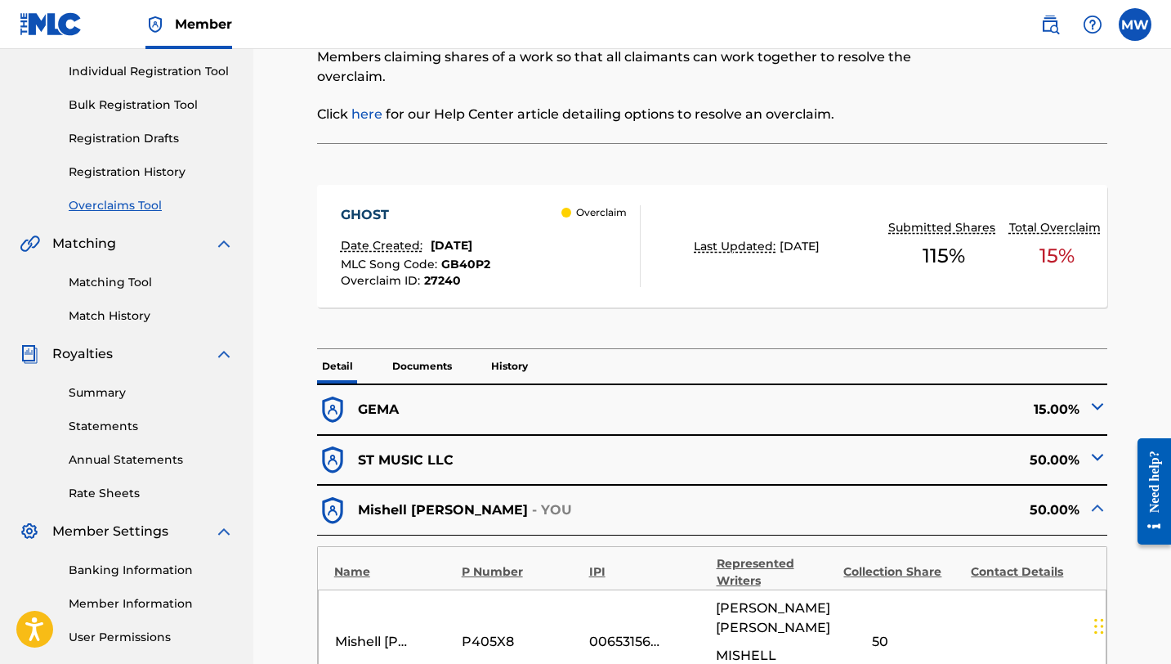
scroll to position [204, 0]
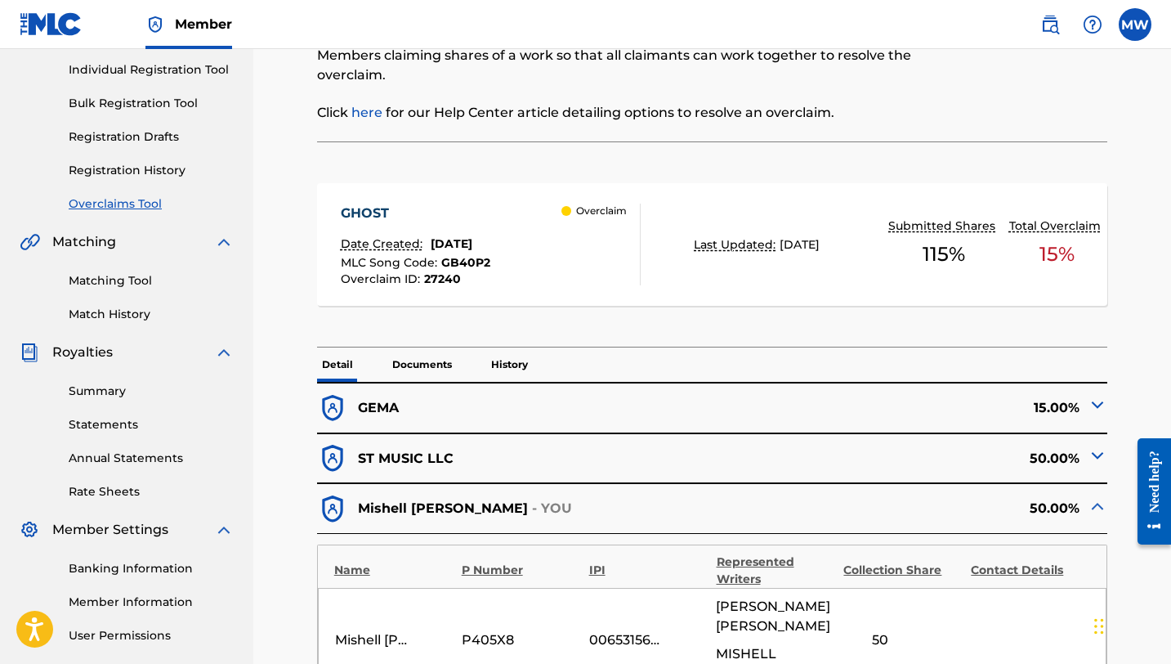
click at [1071, 508] on div "50.00%" at bounding box center [911, 509] width 396 height 32
click at [1096, 508] on img at bounding box center [1098, 506] width 20 height 20
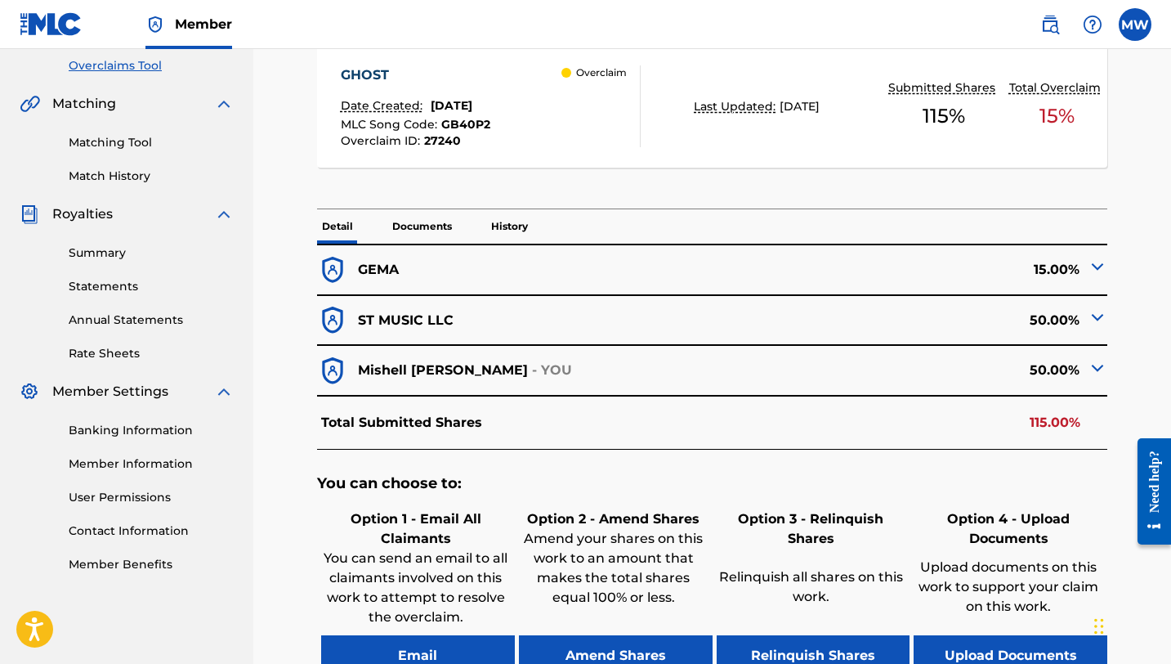
scroll to position [344, 0]
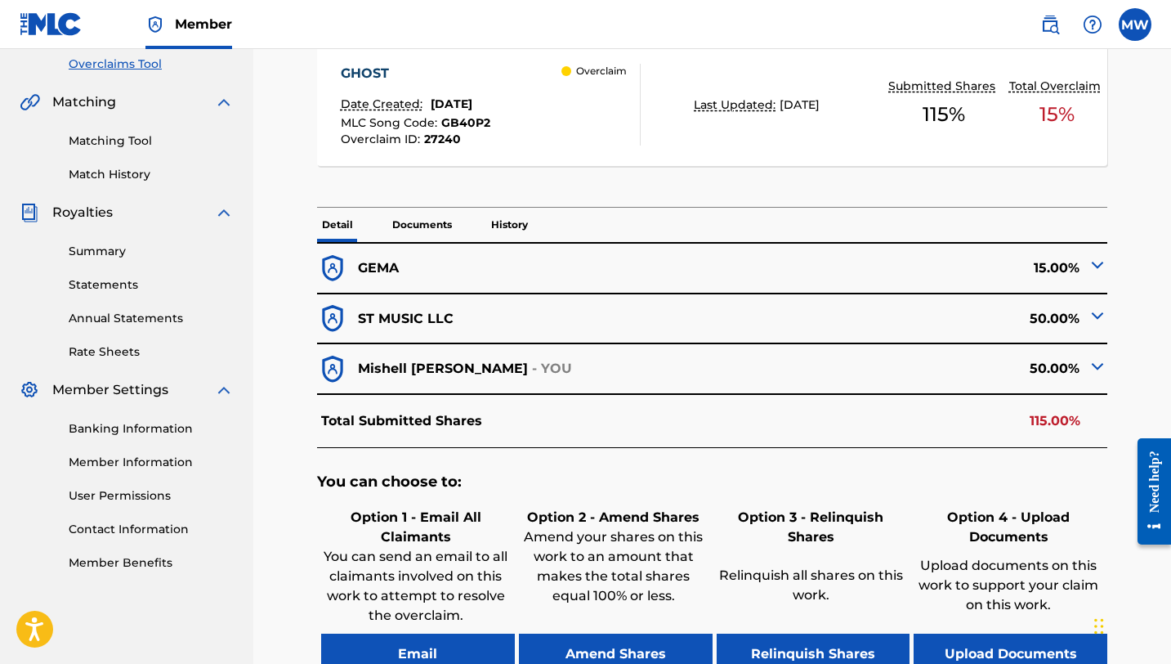
click at [1093, 264] on img at bounding box center [1098, 265] width 20 height 20
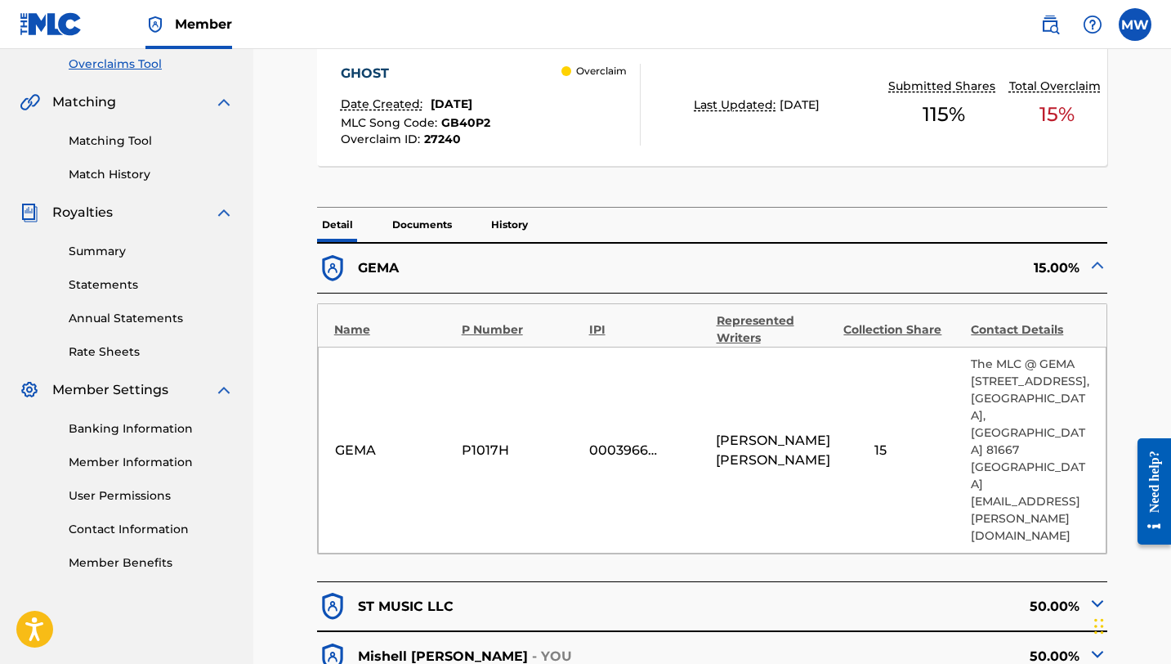
click at [992, 272] on div "15.00%" at bounding box center [911, 269] width 396 height 32
click at [1094, 265] on img at bounding box center [1098, 265] width 20 height 20
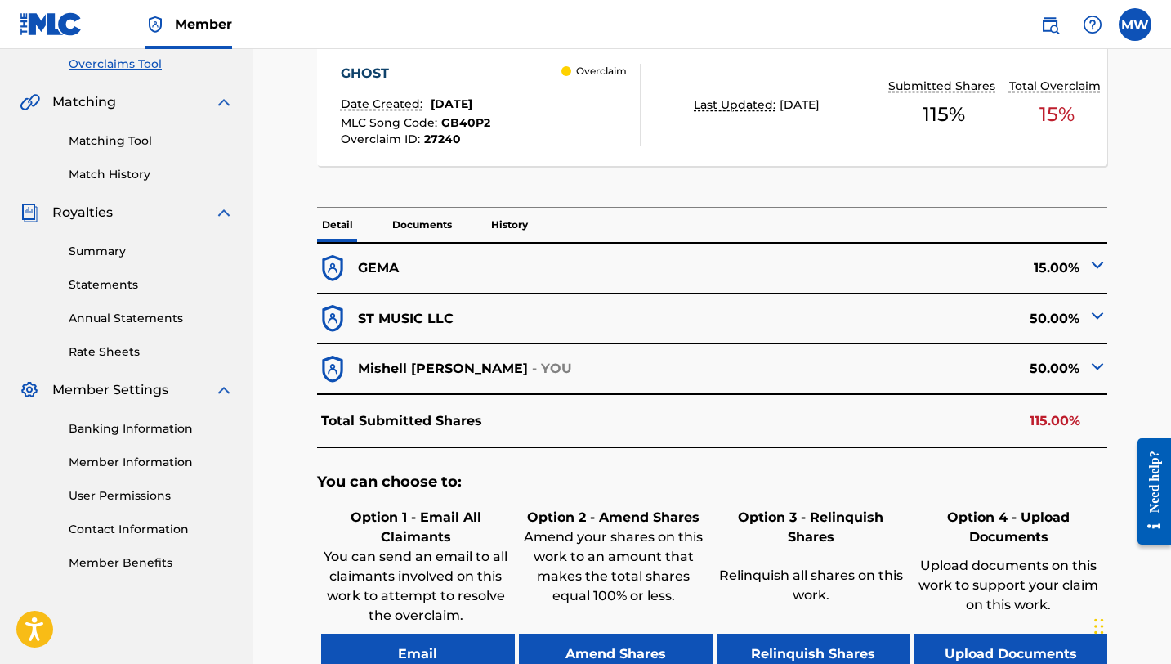
click at [1097, 314] on img at bounding box center [1098, 316] width 20 height 20
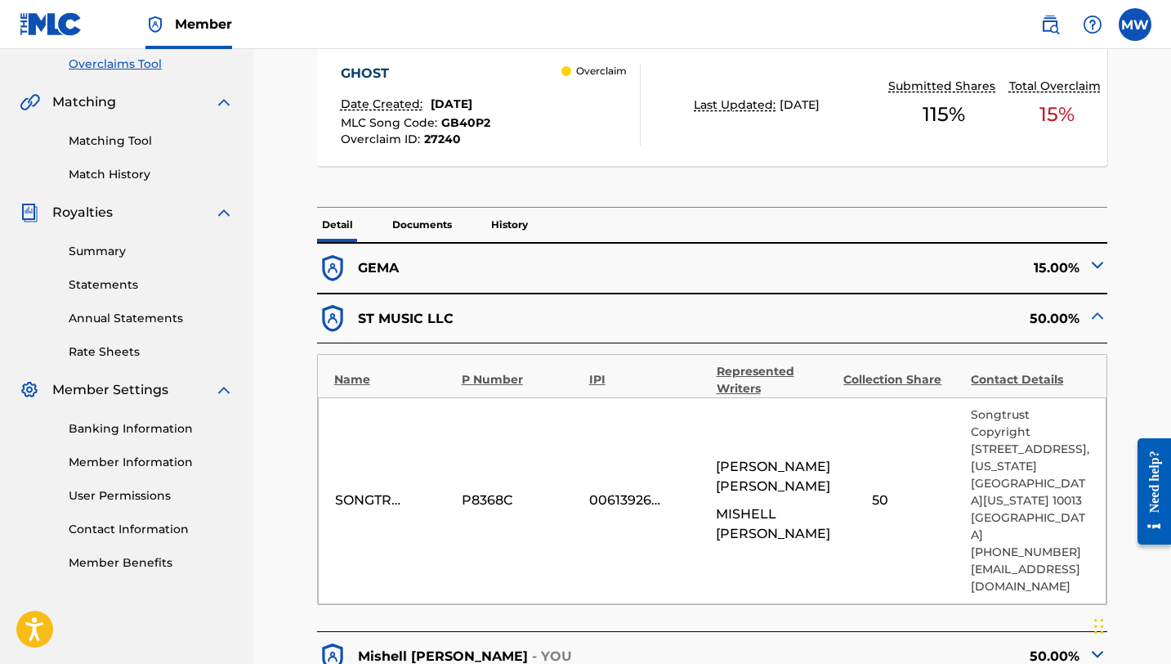
click at [1098, 315] on img at bounding box center [1098, 316] width 20 height 20
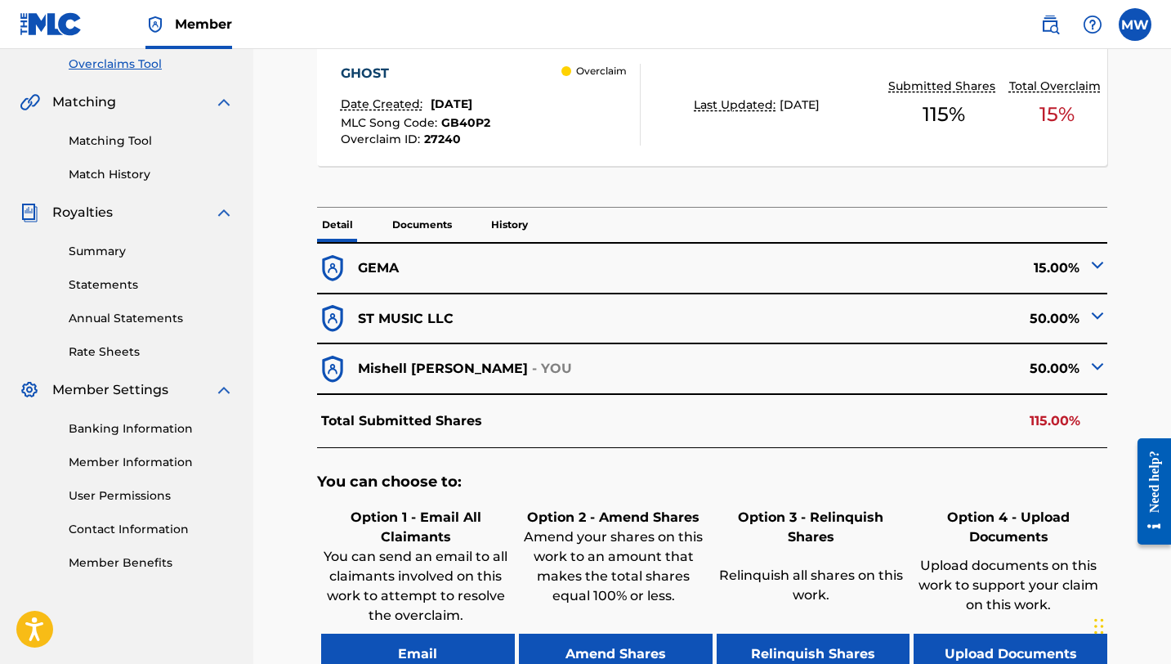
click at [1094, 369] on img at bounding box center [1098, 366] width 20 height 20
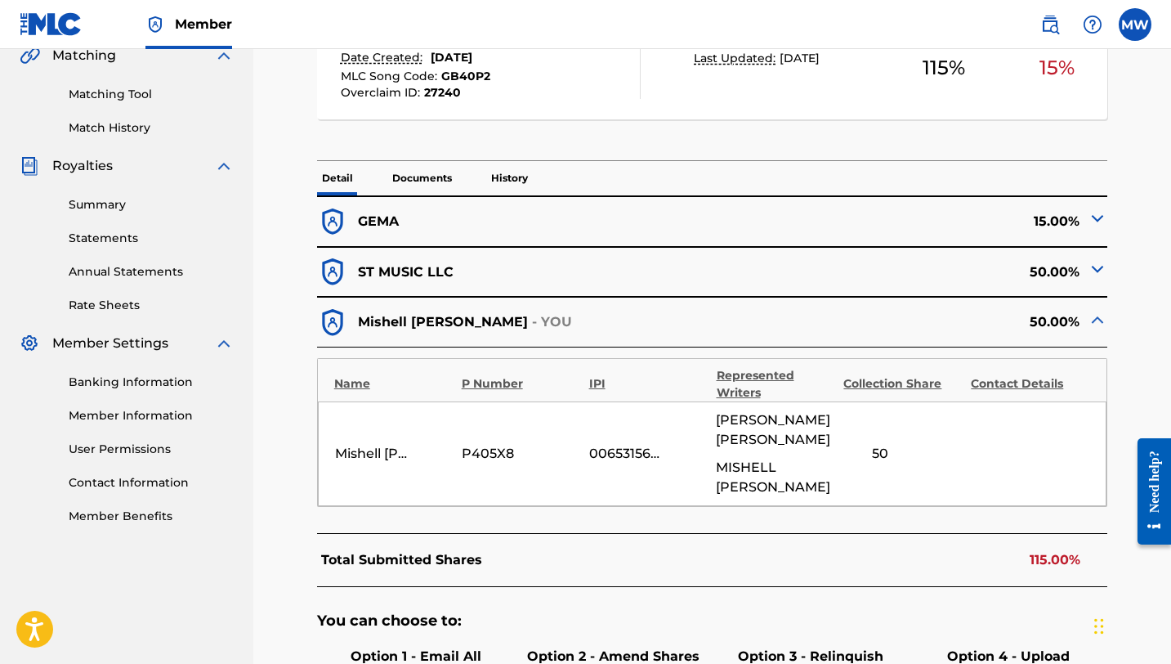
scroll to position [392, 0]
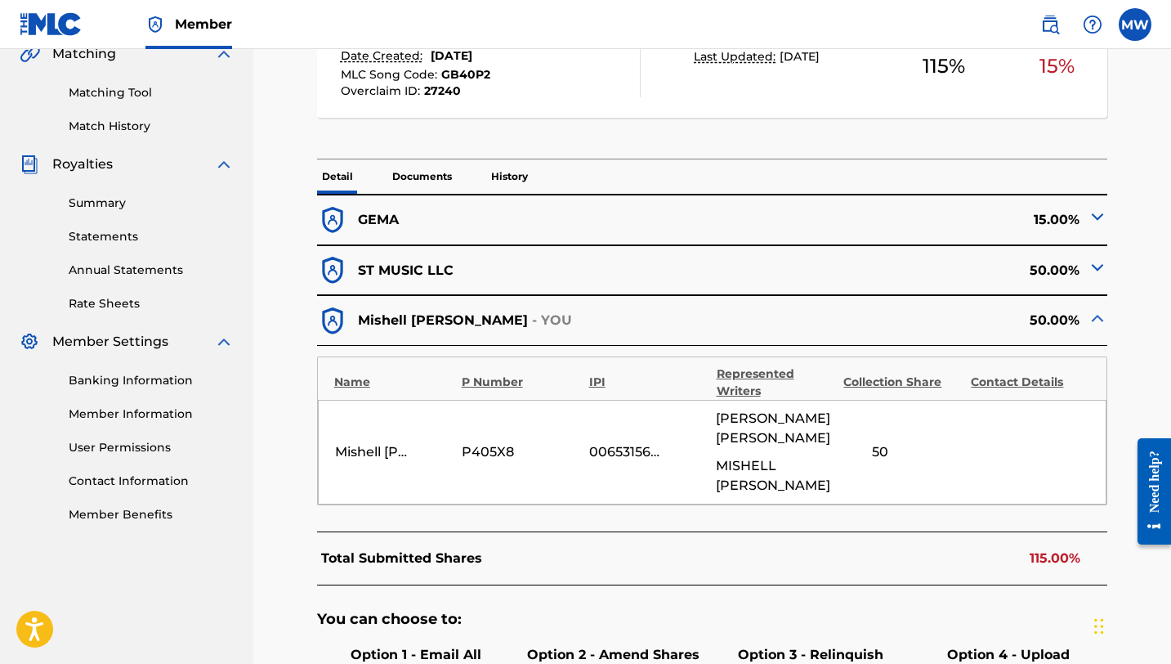
click at [1095, 316] on img at bounding box center [1098, 318] width 20 height 20
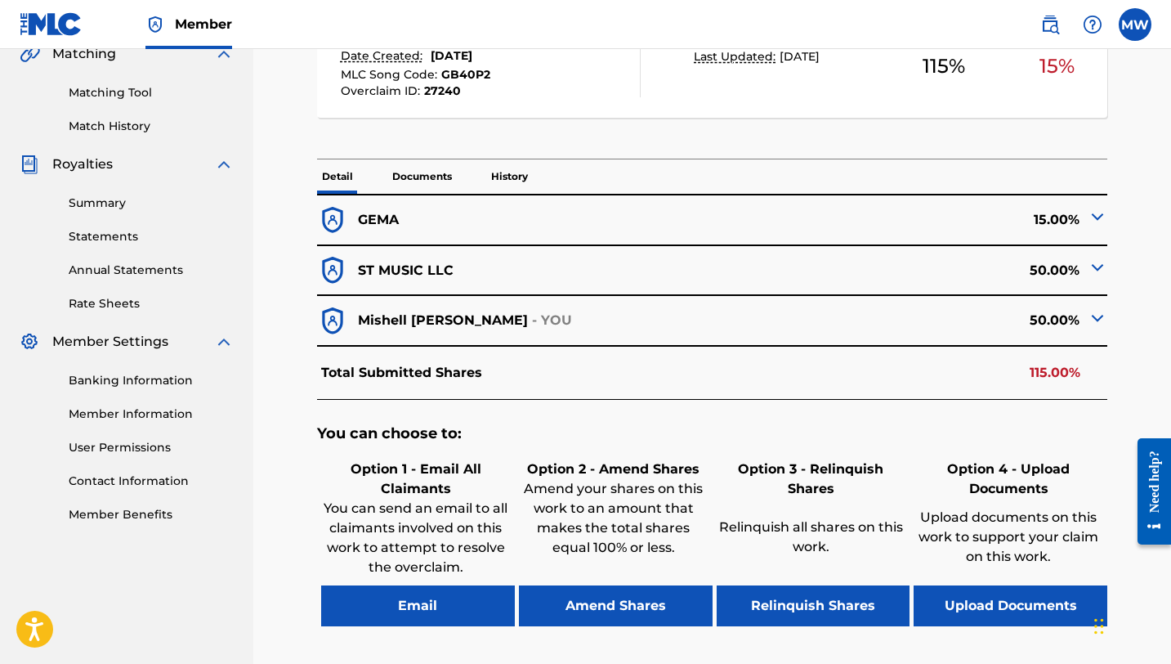
click at [612, 593] on button "Amend Shares" at bounding box center [616, 605] width 194 height 41
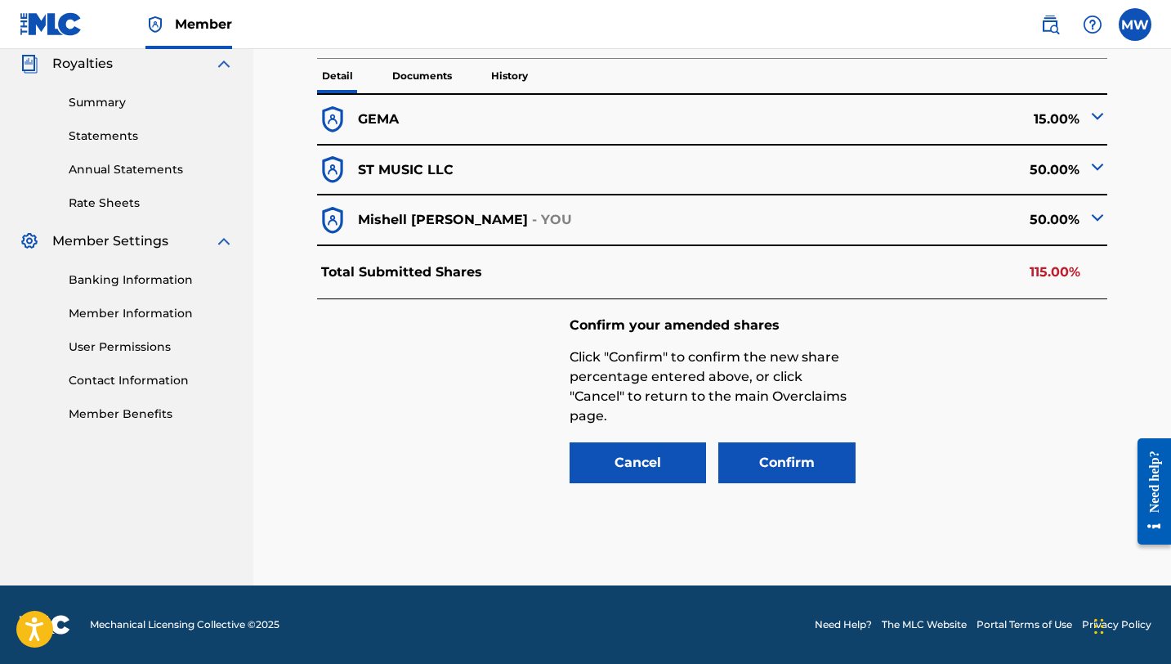
click at [1058, 266] on p "115.00%" at bounding box center [1055, 272] width 51 height 20
click at [1091, 219] on img at bounding box center [1098, 218] width 20 height 20
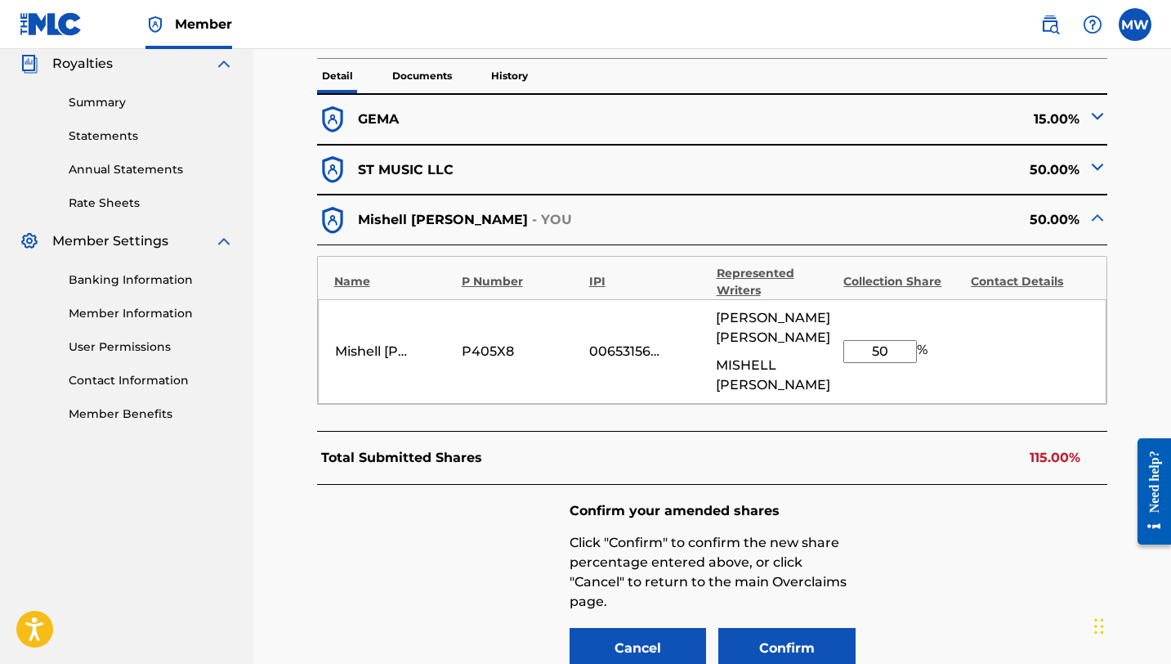
click at [897, 347] on input "50" at bounding box center [881, 351] width 74 height 23
type input "5"
type input "35"
click at [981, 373] on div "Mishell [PERSON_NAME] P405X8 00653156058 [PERSON_NAME] [PERSON_NAME] [PERSON_NA…" at bounding box center [713, 351] width 790 height 105
click at [777, 641] on button "Confirm" at bounding box center [786, 648] width 137 height 41
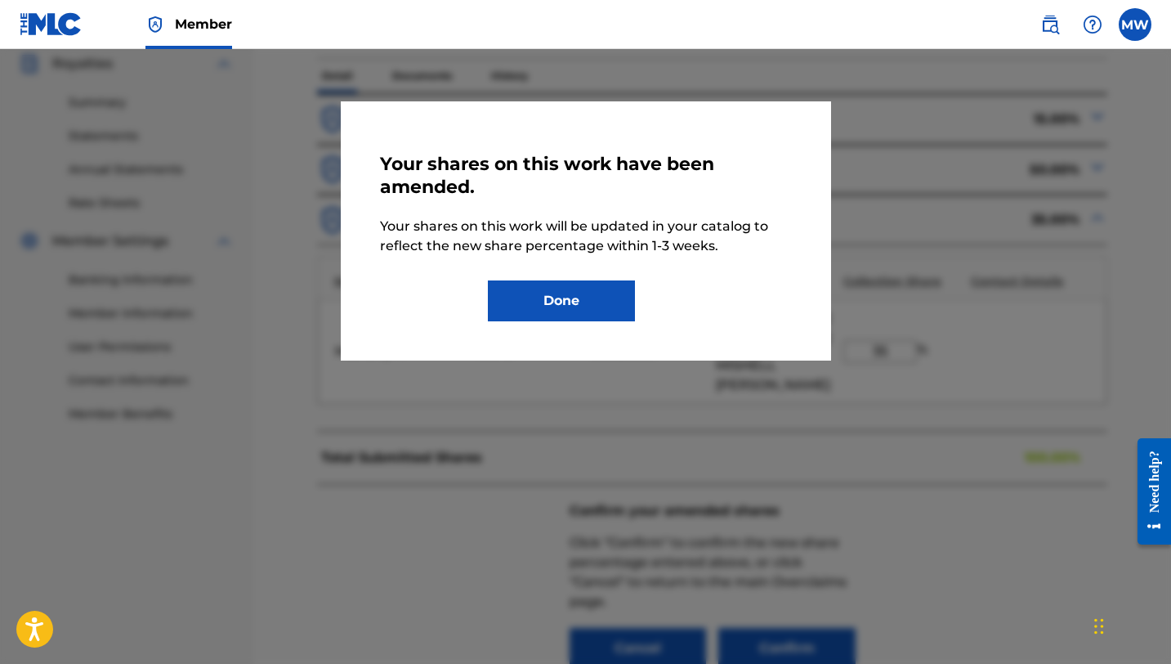
click at [602, 310] on button "Done" at bounding box center [561, 300] width 147 height 41
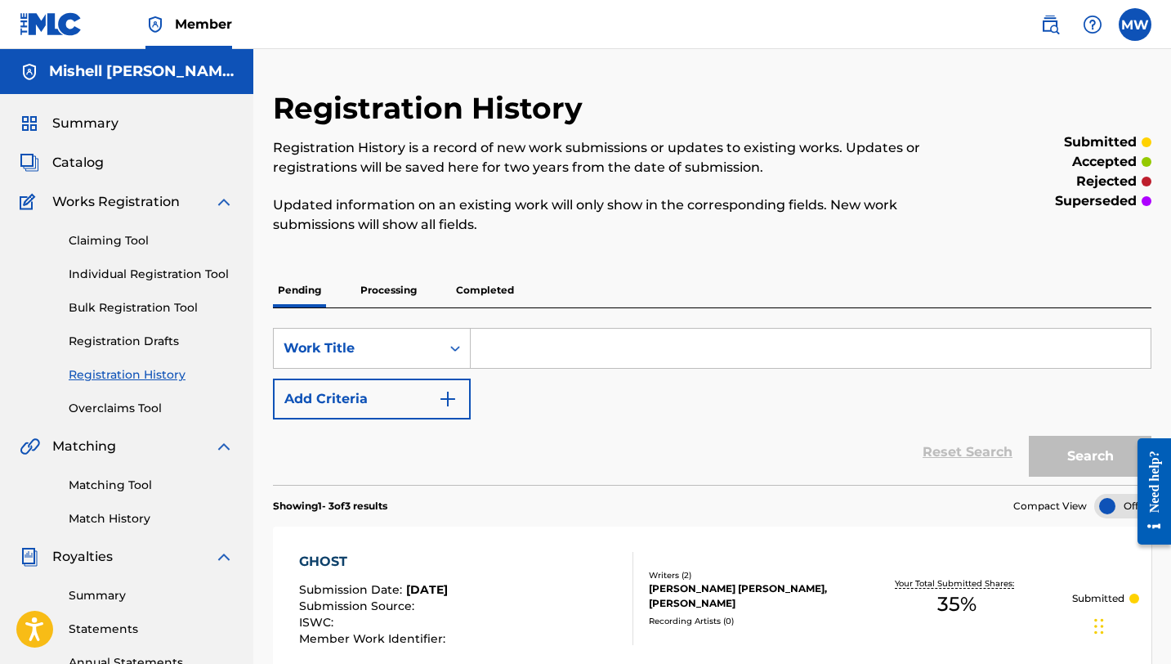
click at [148, 408] on link "Overclaims Tool" at bounding box center [151, 408] width 165 height 17
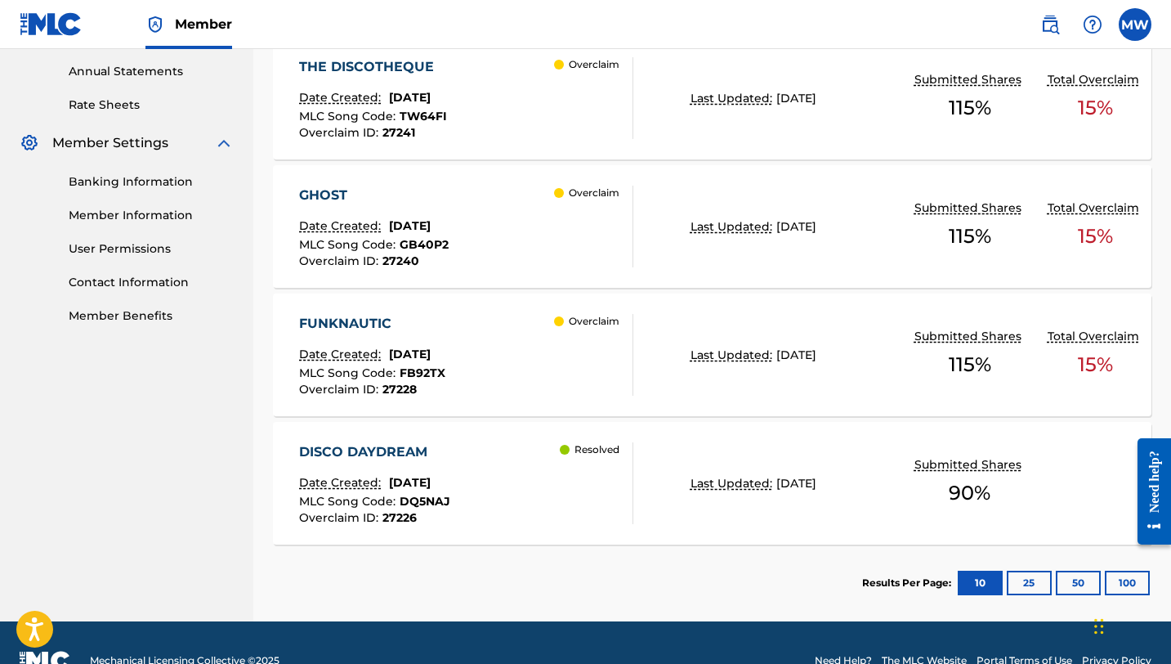
scroll to position [592, 0]
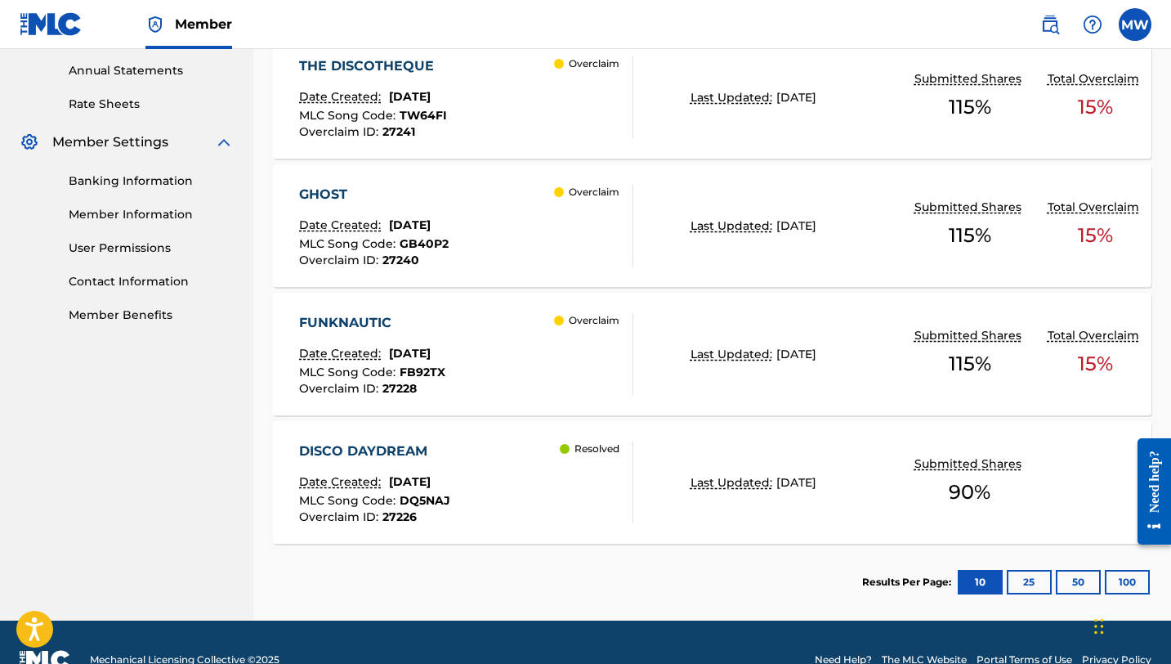
click at [1092, 362] on span "15 %" at bounding box center [1095, 363] width 35 height 29
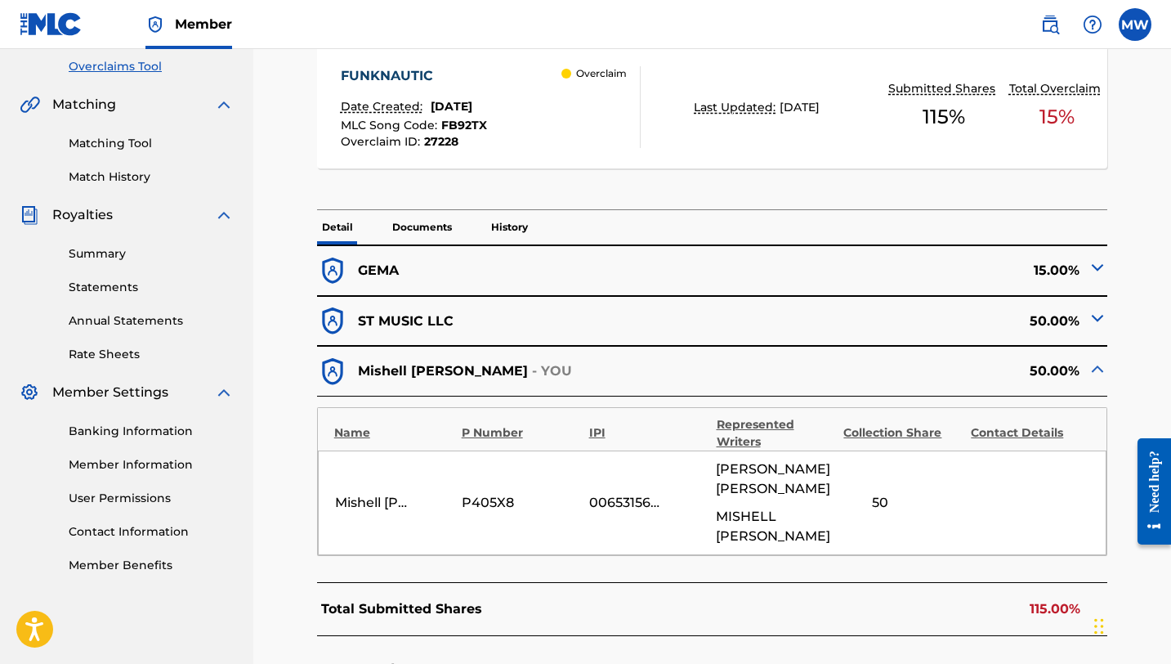
scroll to position [347, 0]
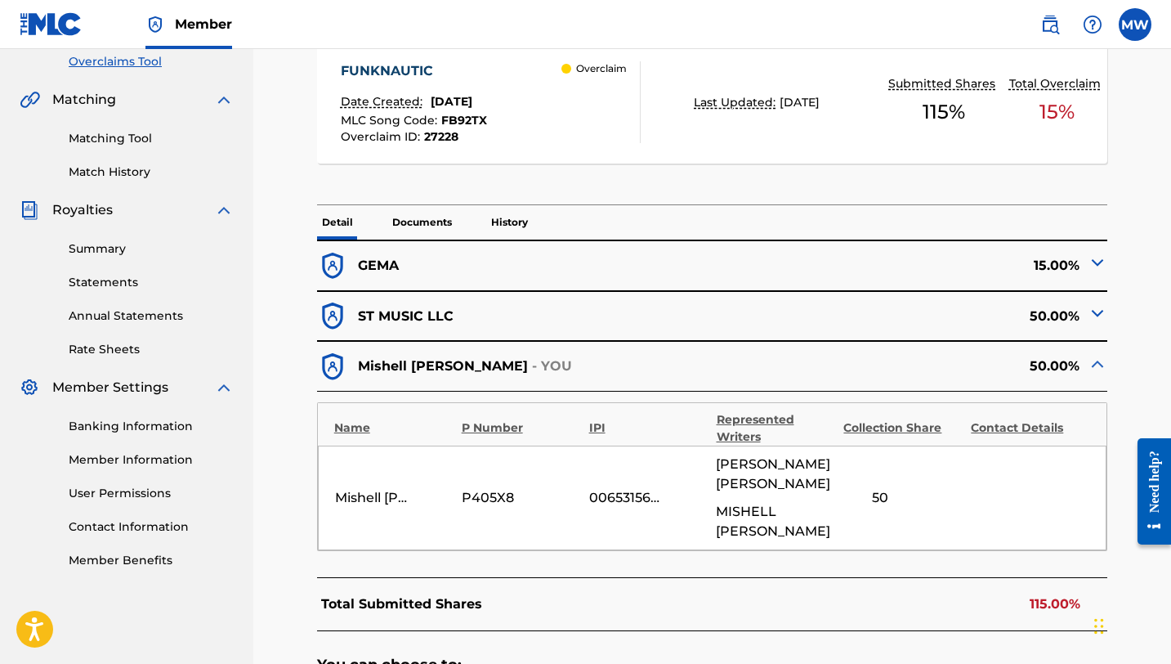
click at [1067, 366] on div "50.00%" at bounding box center [911, 367] width 396 height 32
click at [1093, 360] on img at bounding box center [1098, 364] width 20 height 20
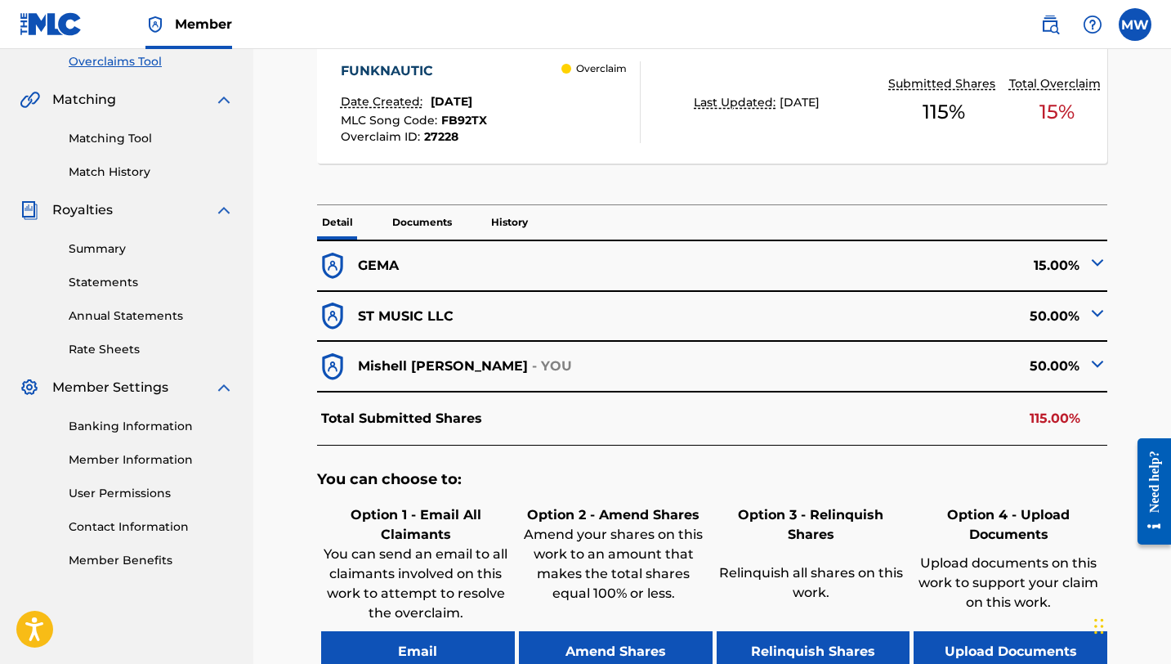
click at [1048, 418] on p "115.00%" at bounding box center [1055, 419] width 51 height 20
click at [1048, 419] on p "115.00%" at bounding box center [1055, 419] width 51 height 20
click at [1086, 359] on div "50.00%" at bounding box center [911, 367] width 396 height 32
click at [1099, 361] on img at bounding box center [1098, 364] width 20 height 20
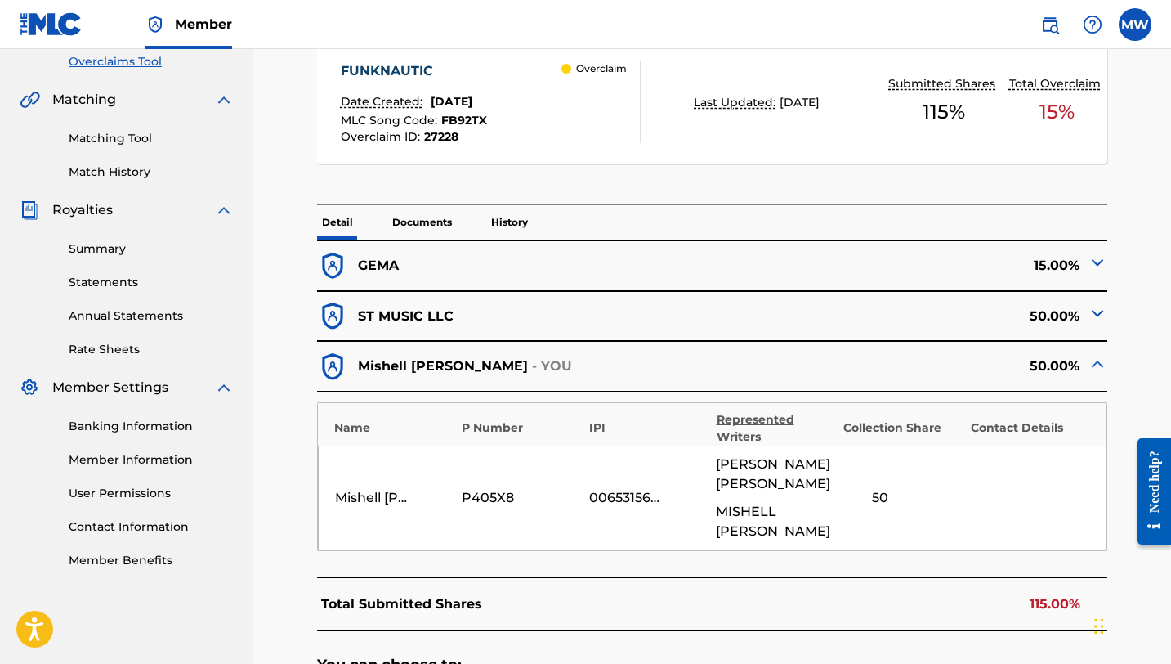
click at [884, 500] on div "50" at bounding box center [881, 498] width 74 height 20
click at [1098, 364] on img at bounding box center [1098, 364] width 20 height 20
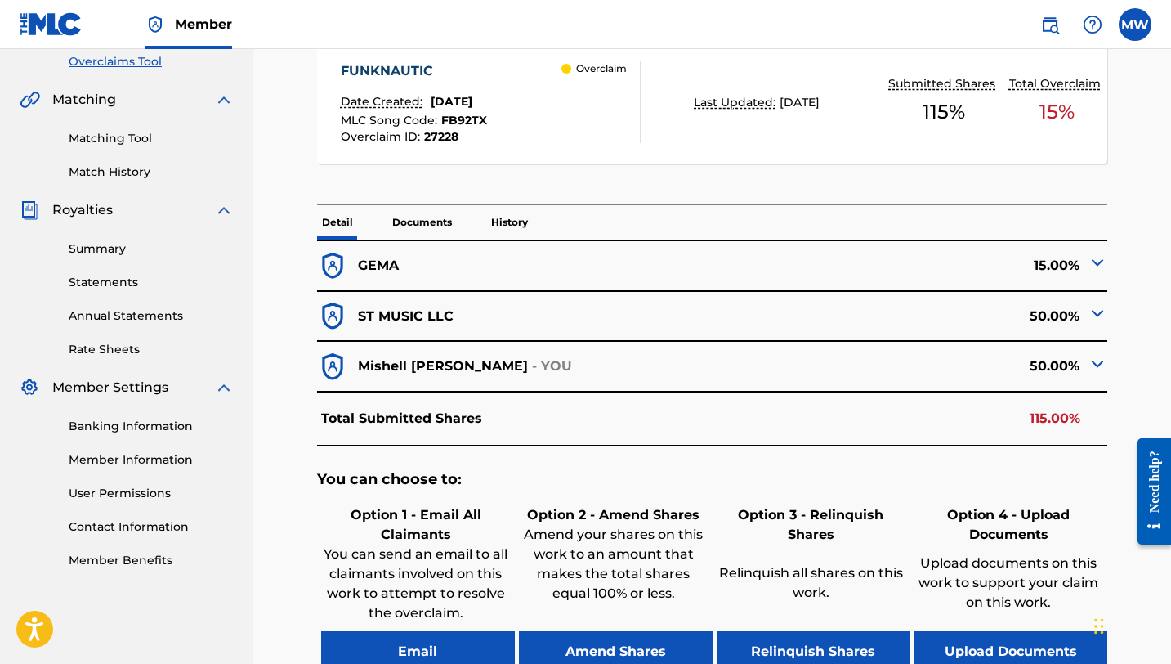
click at [1069, 366] on div "50.00%" at bounding box center [911, 367] width 396 height 32
click at [1057, 113] on span "15 %" at bounding box center [1057, 111] width 35 height 29
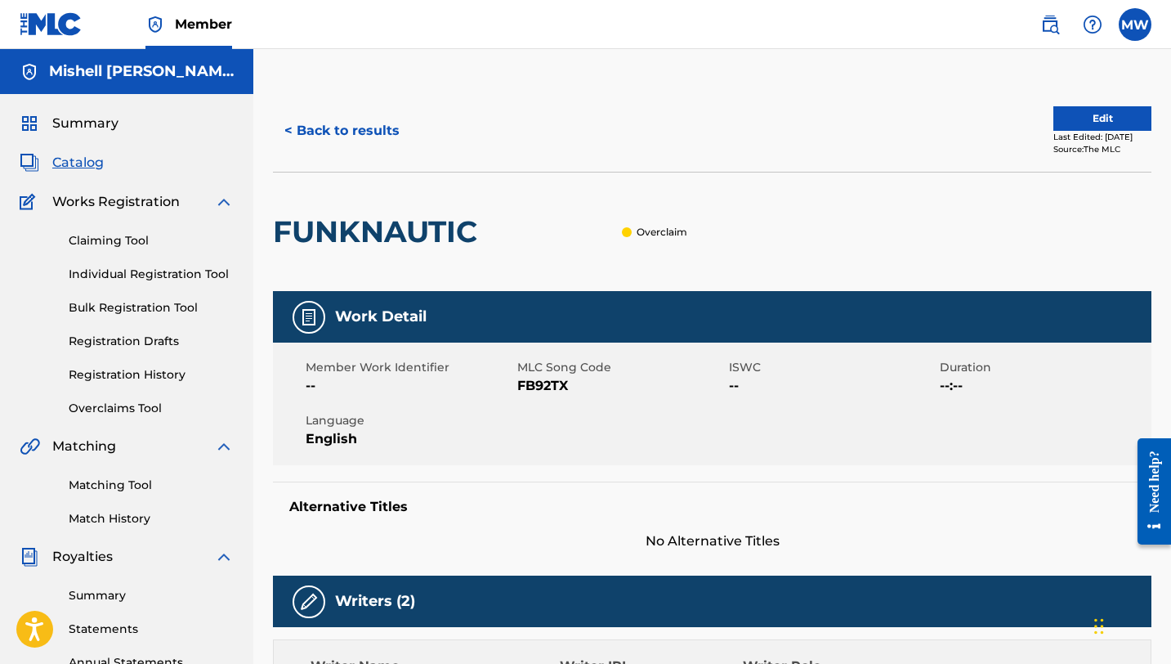
click at [123, 407] on link "Overclaims Tool" at bounding box center [151, 408] width 165 height 17
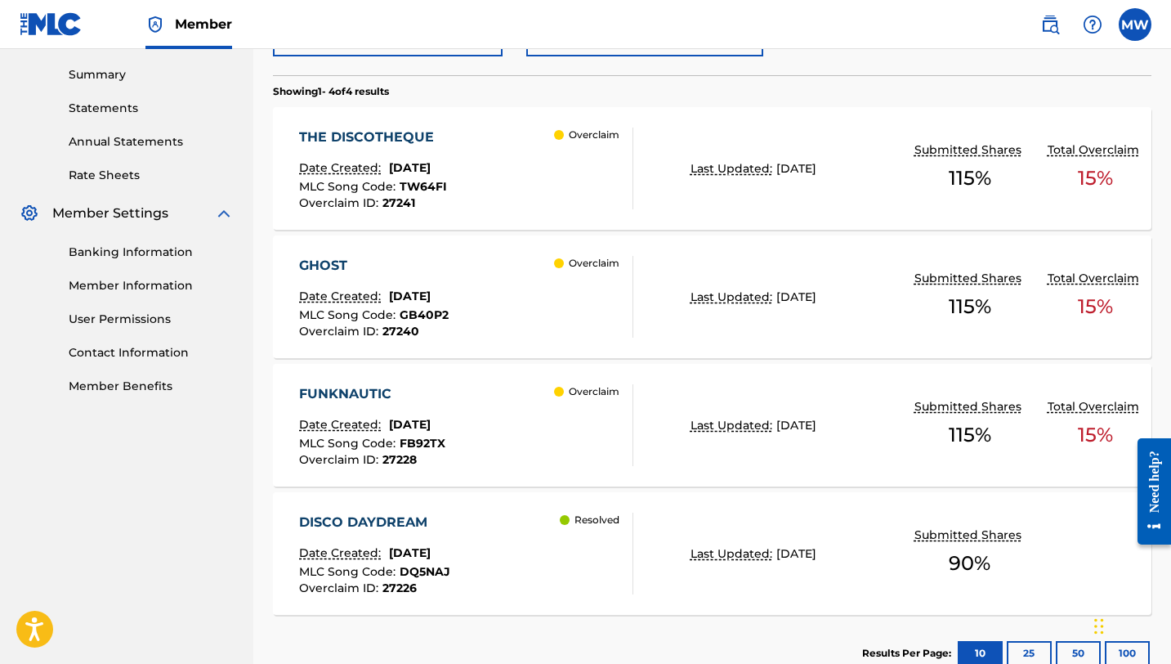
scroll to position [535, 0]
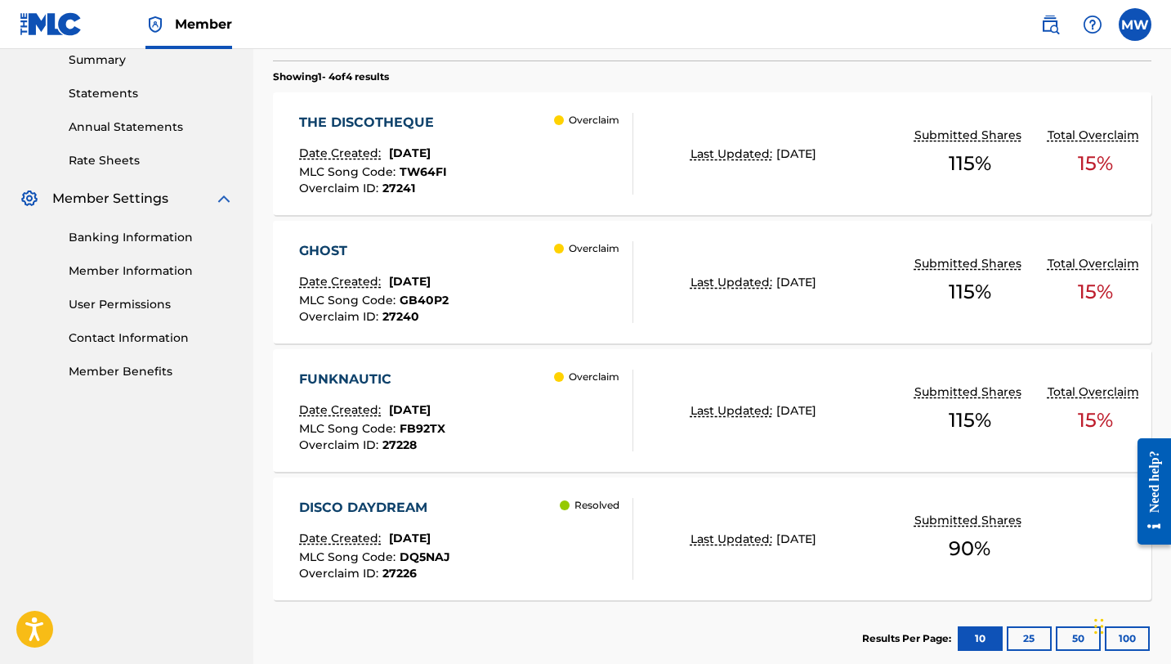
click at [1086, 420] on span "15 %" at bounding box center [1095, 419] width 35 height 29
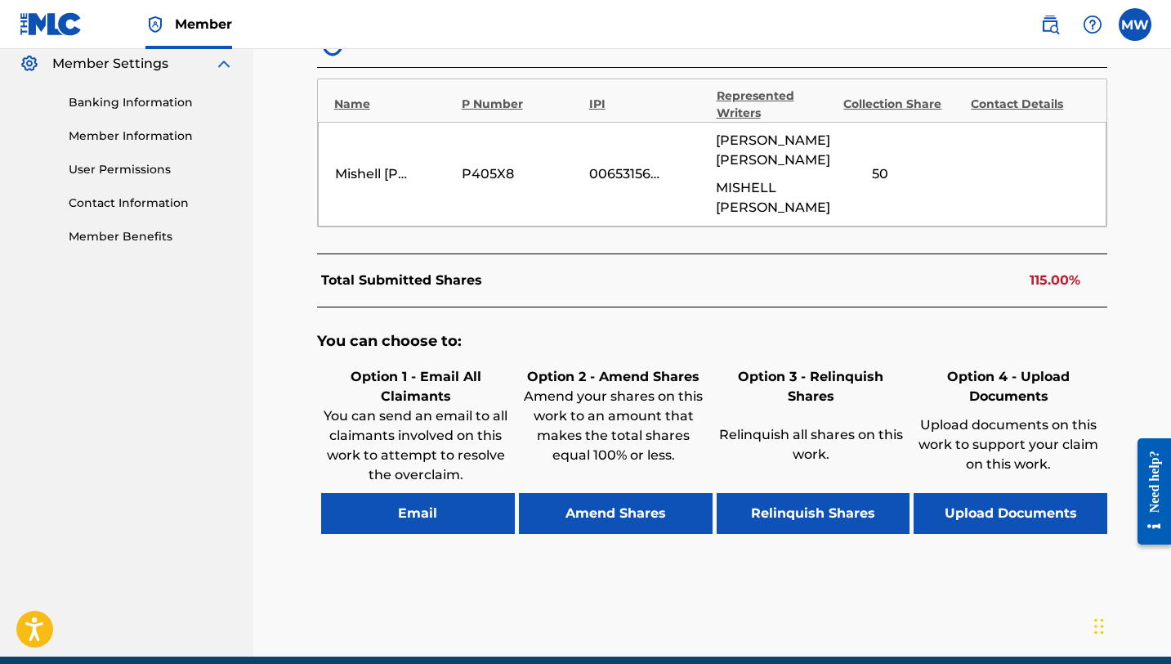
scroll to position [741, 0]
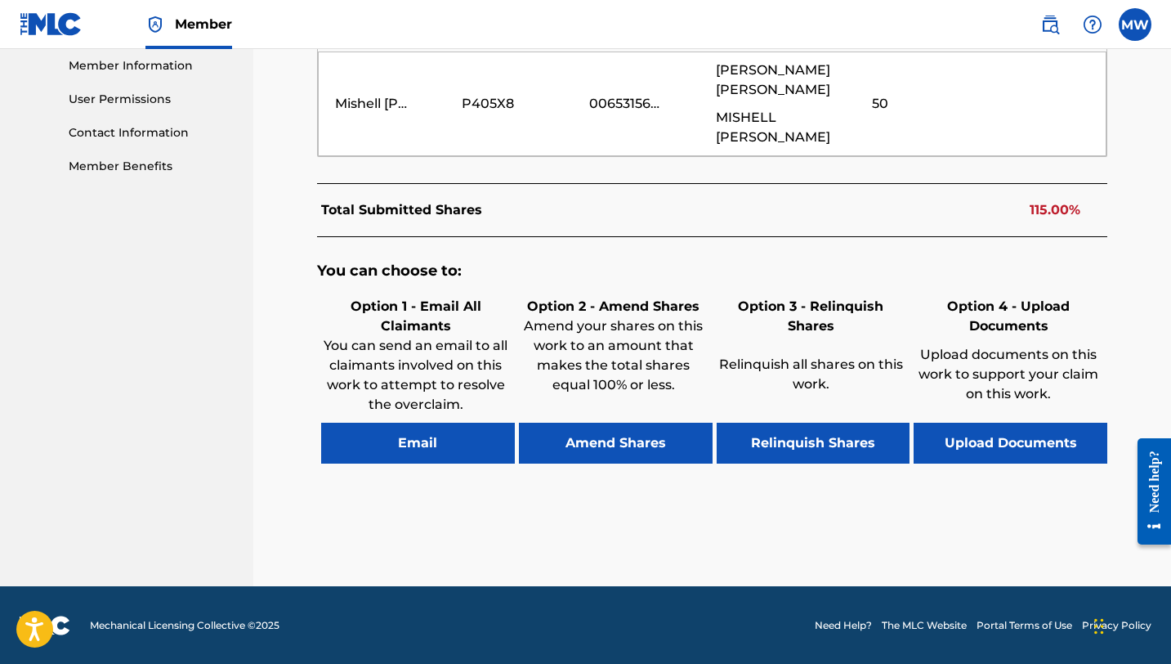
click at [562, 449] on button "Amend Shares" at bounding box center [616, 443] width 194 height 41
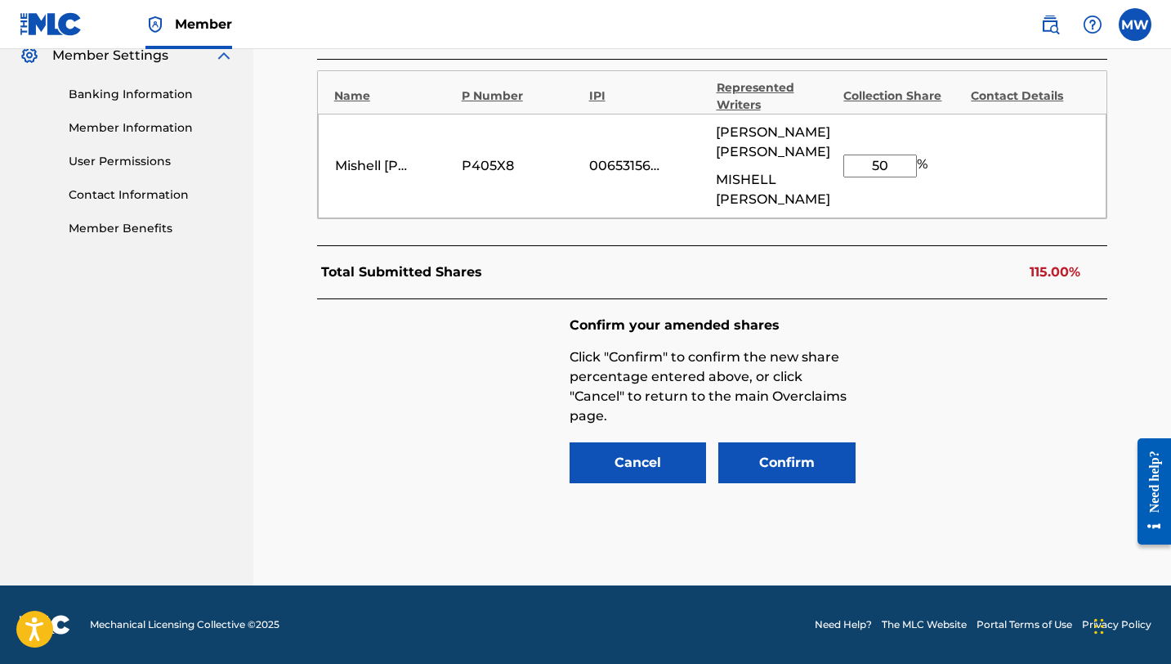
click at [894, 165] on input "50" at bounding box center [881, 165] width 74 height 23
type input "5"
type input "35"
click at [772, 460] on button "Confirm" at bounding box center [786, 462] width 137 height 41
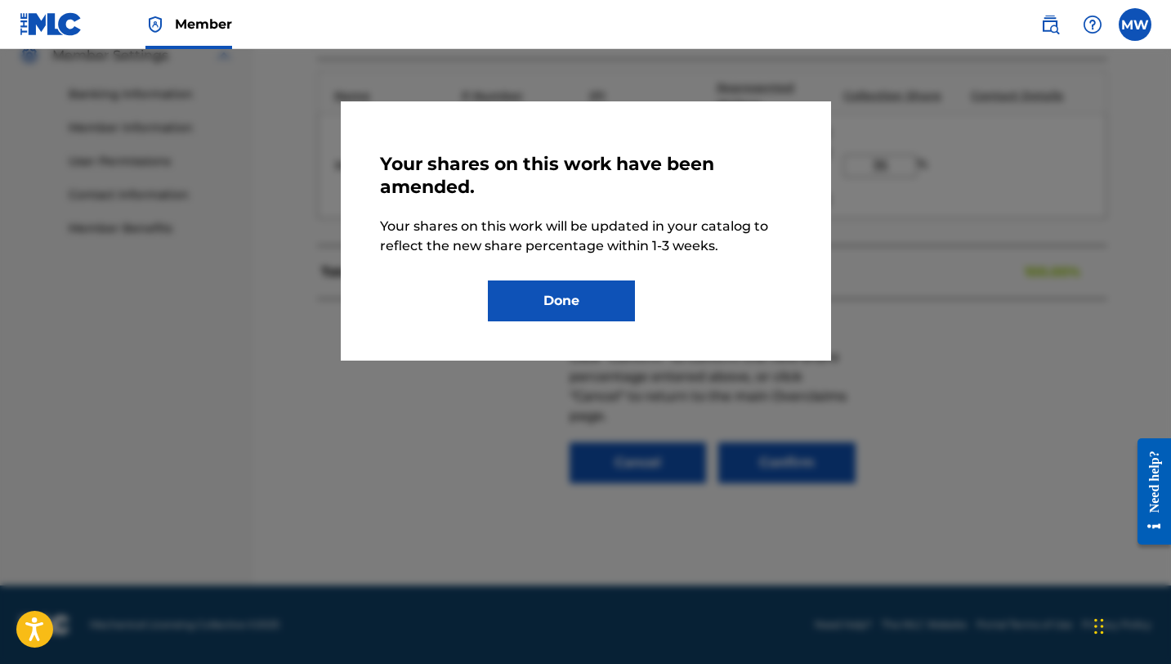
click at [610, 307] on button "Done" at bounding box center [561, 300] width 147 height 41
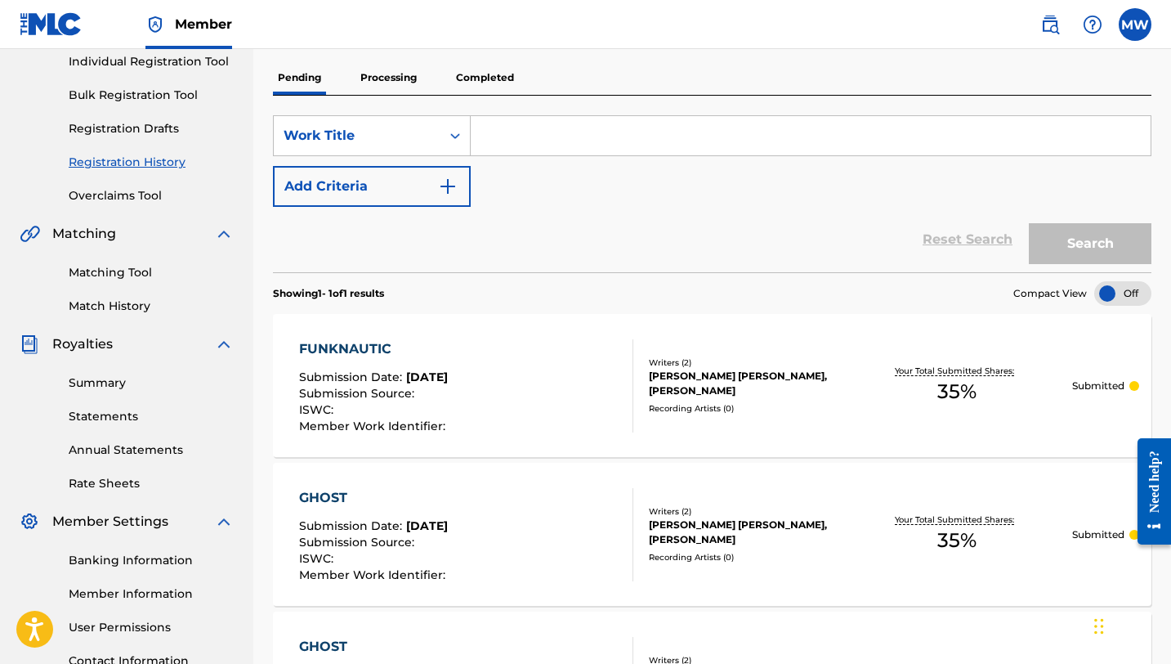
scroll to position [114, 0]
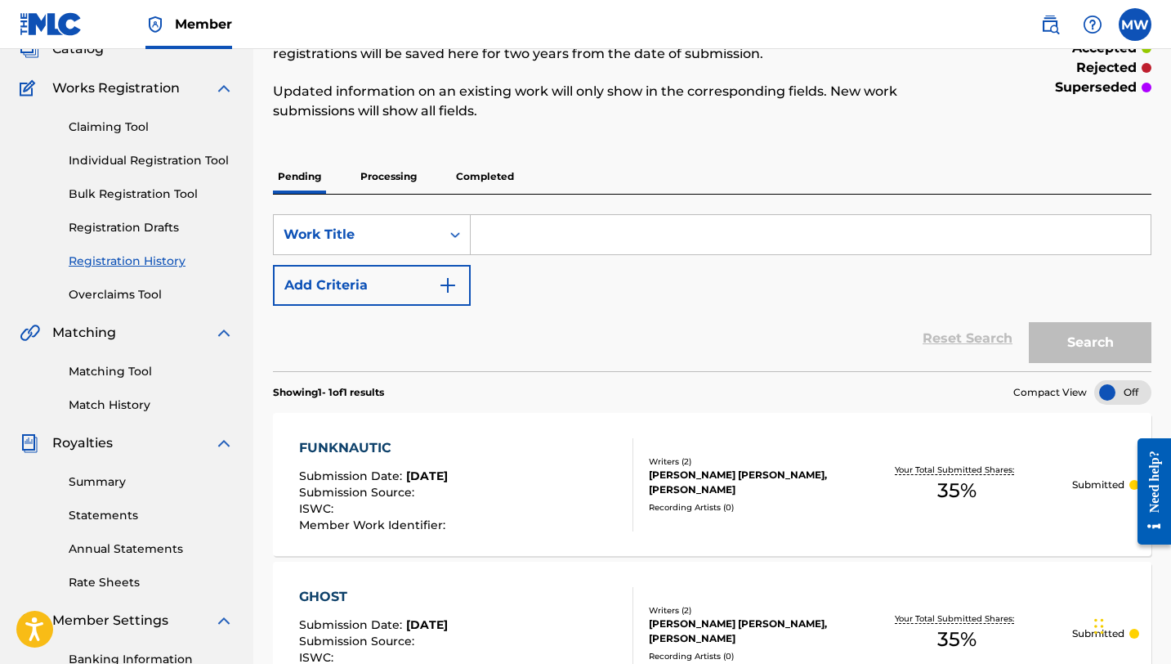
click at [148, 297] on link "Overclaims Tool" at bounding box center [151, 294] width 165 height 17
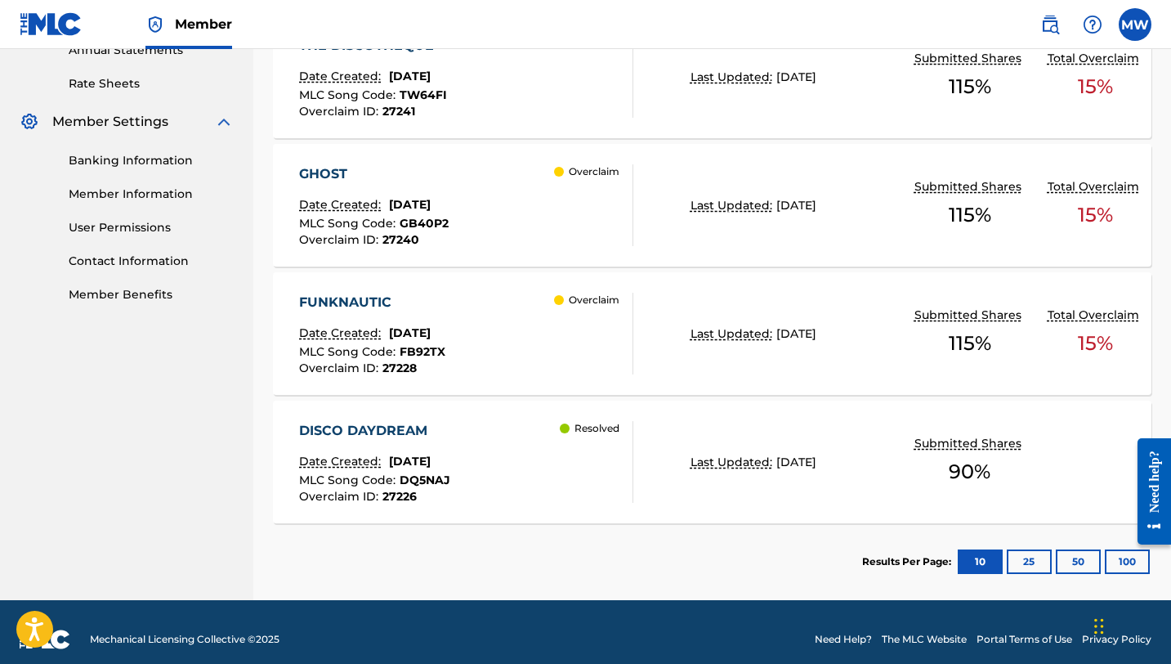
scroll to position [627, 0]
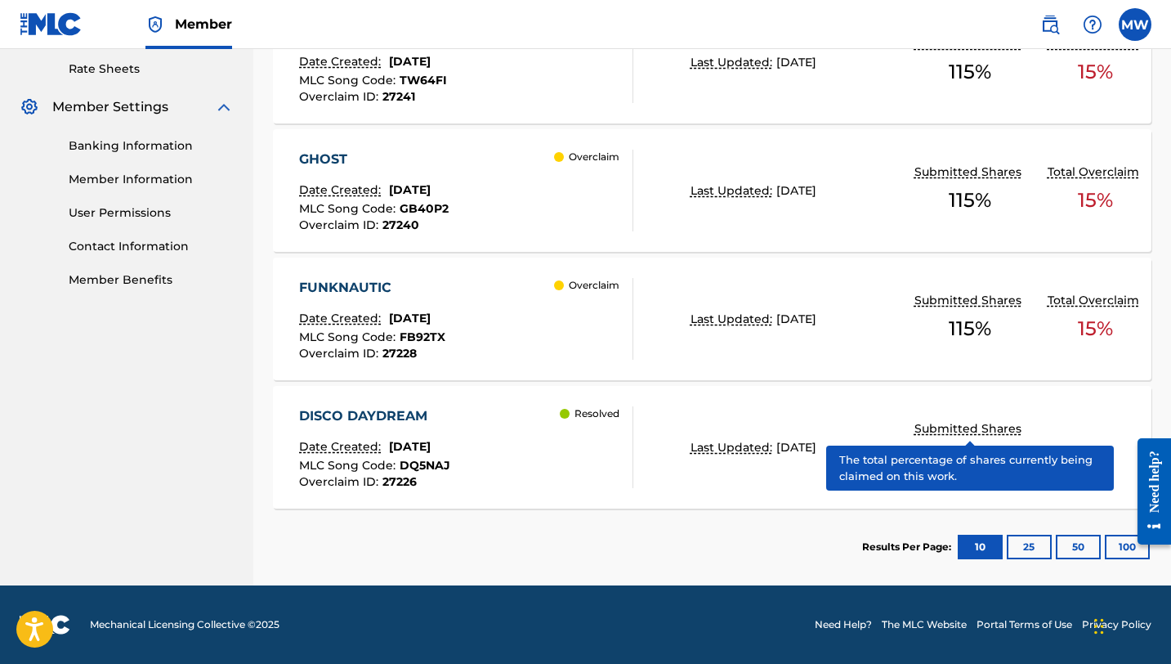
click at [978, 432] on p "Submitted Shares" at bounding box center [970, 428] width 111 height 17
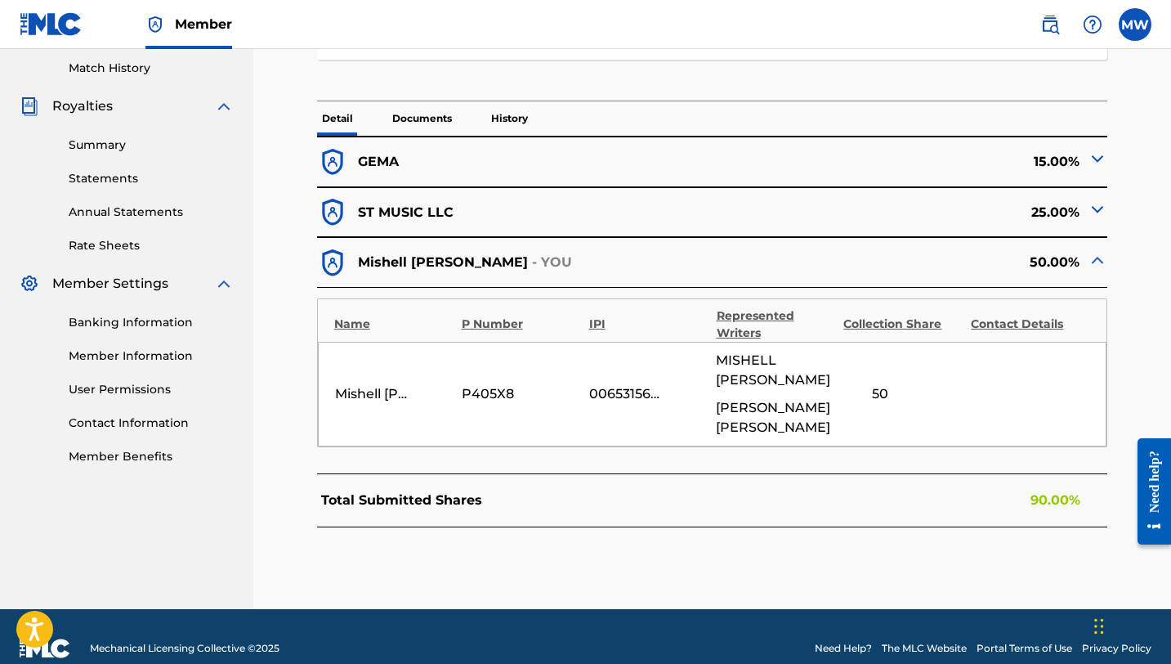
scroll to position [449, 0]
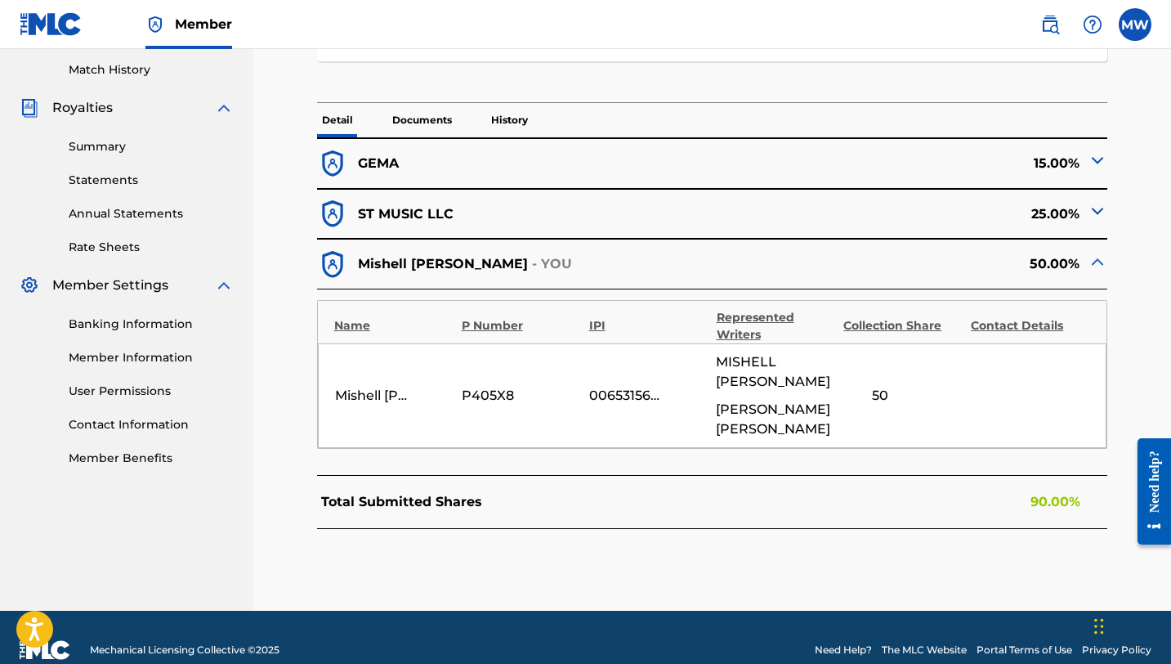
click at [1014, 209] on div "25.00%" at bounding box center [911, 214] width 396 height 32
click at [1099, 212] on img at bounding box center [1098, 211] width 20 height 20
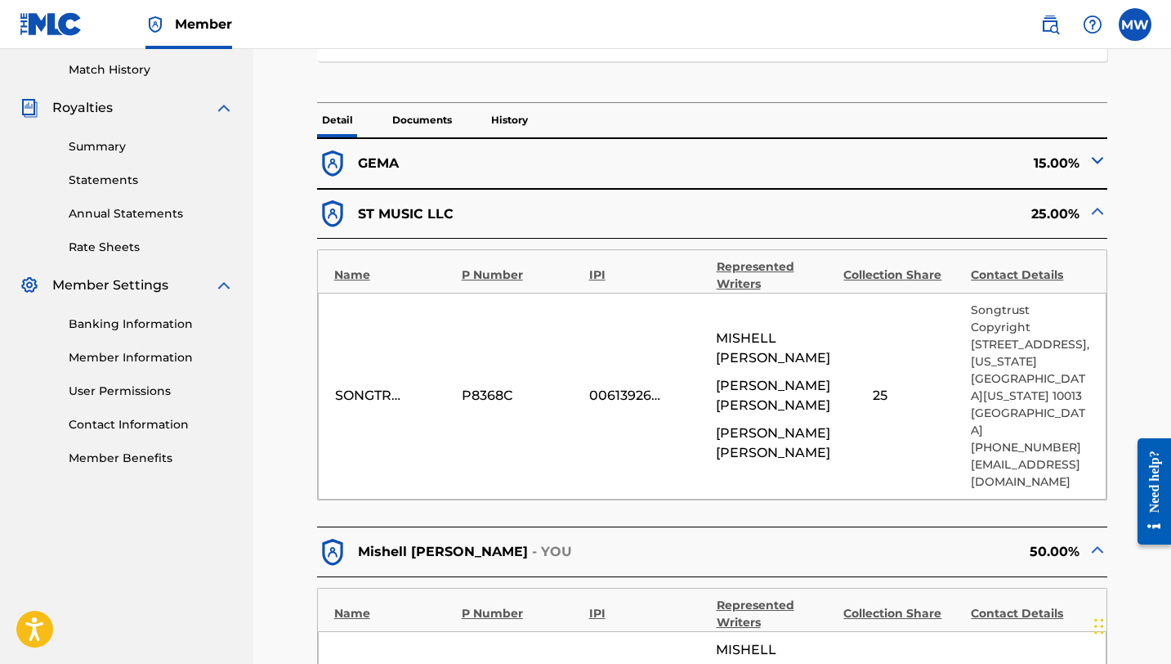
click at [1099, 213] on img at bounding box center [1098, 211] width 20 height 20
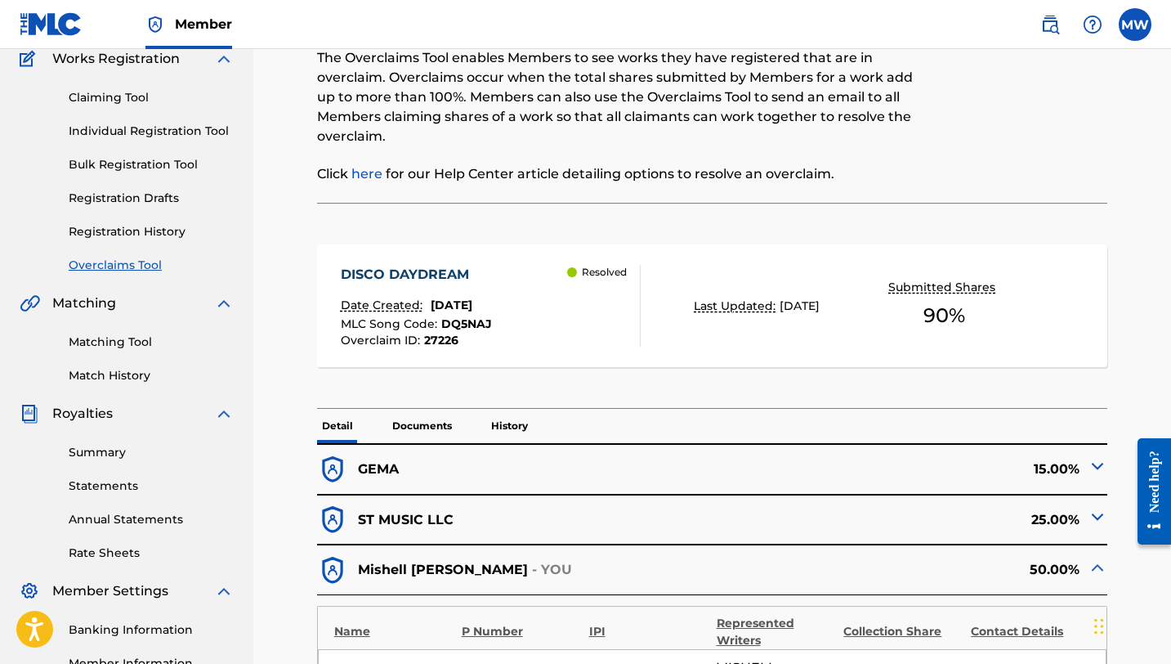
scroll to position [0, 0]
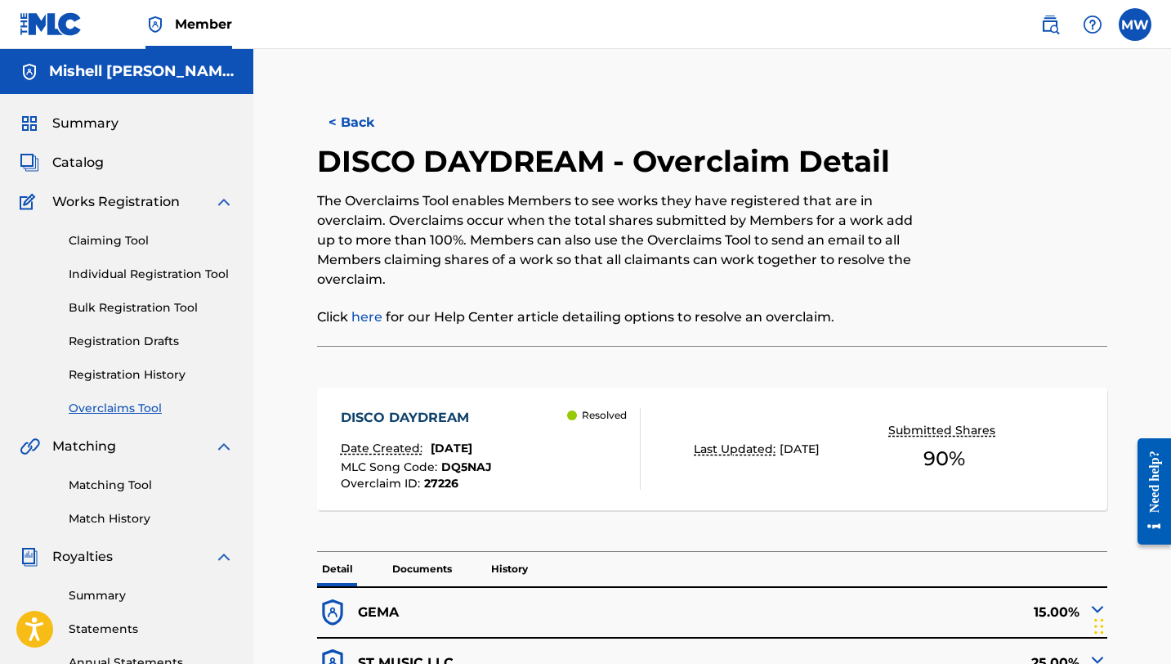
click at [81, 164] on span "Catalog" at bounding box center [77, 163] width 51 height 20
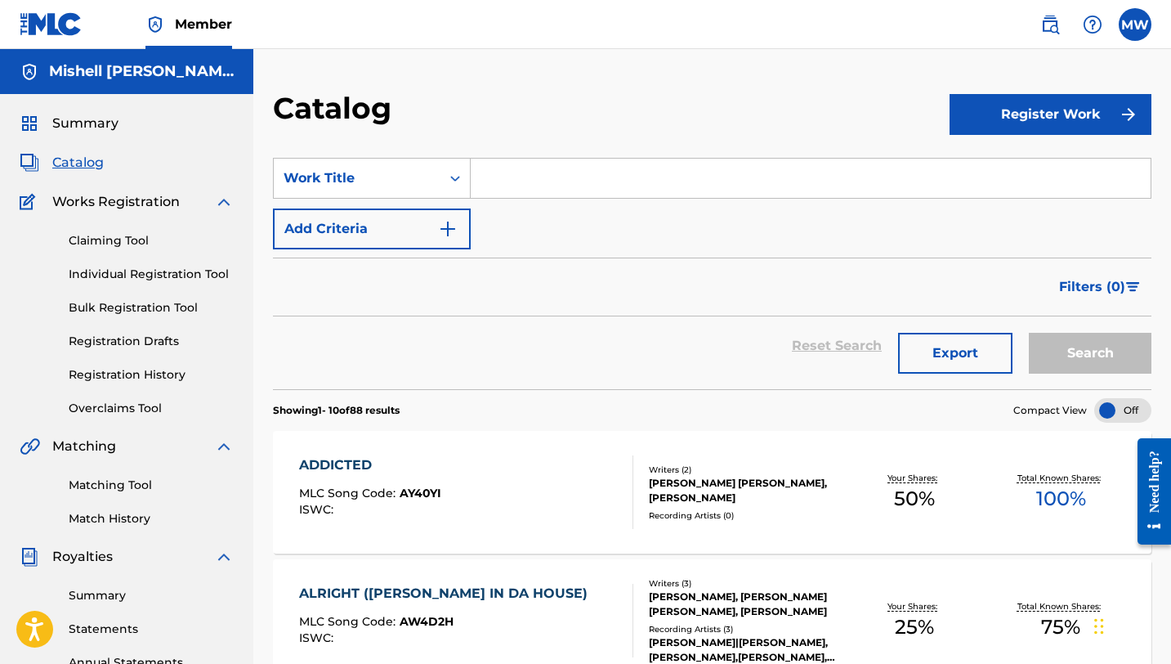
click at [108, 131] on span "Summary" at bounding box center [85, 124] width 66 height 20
